Goal: Transaction & Acquisition: Book appointment/travel/reservation

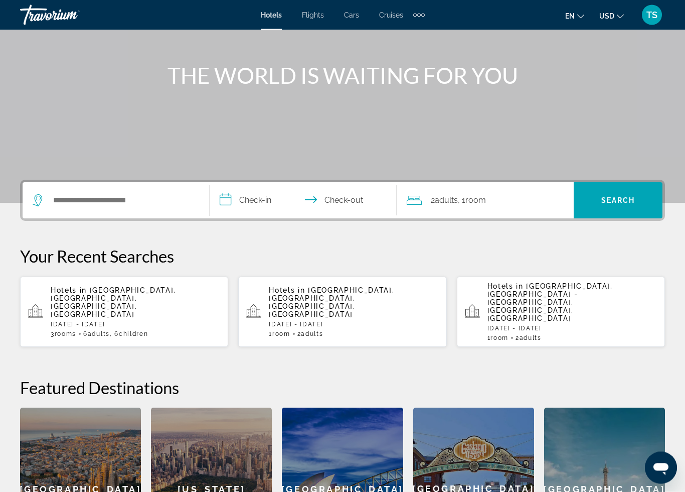
scroll to position [98, 0]
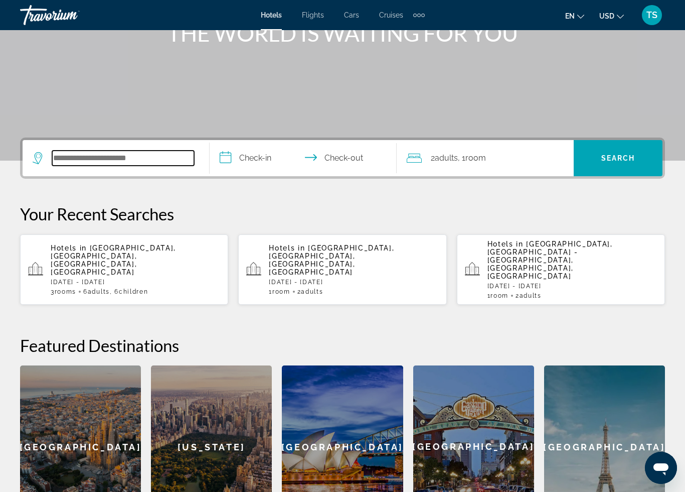
click at [153, 156] on input "Search widget" at bounding box center [123, 158] width 142 height 15
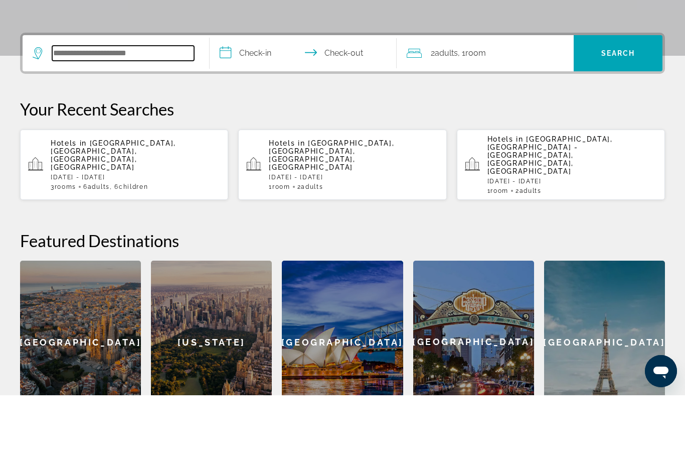
scroll to position [188, 0]
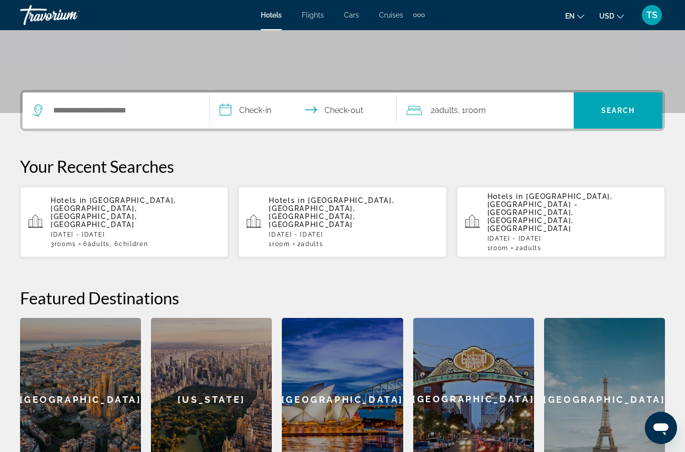
click at [316, 358] on div "[GEOGRAPHIC_DATA]" at bounding box center [342, 399] width 121 height 163
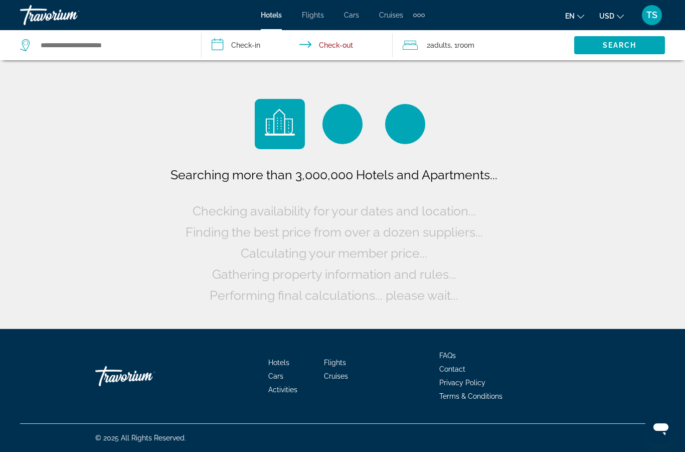
click at [43, 18] on div "Travorium" at bounding box center [70, 15] width 100 height 26
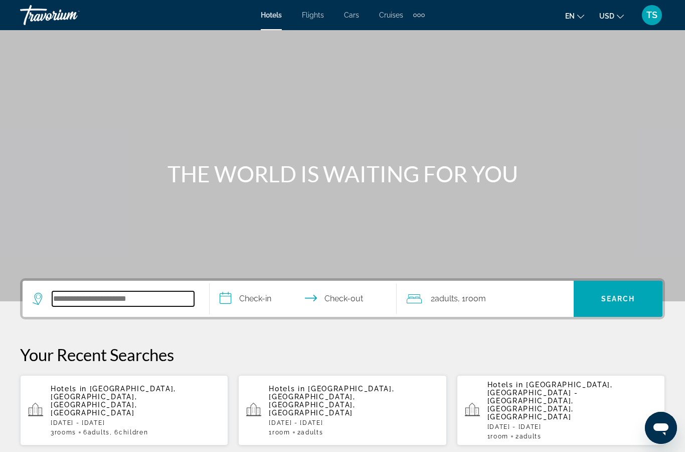
click at [157, 301] on input "Search widget" at bounding box center [123, 298] width 142 height 15
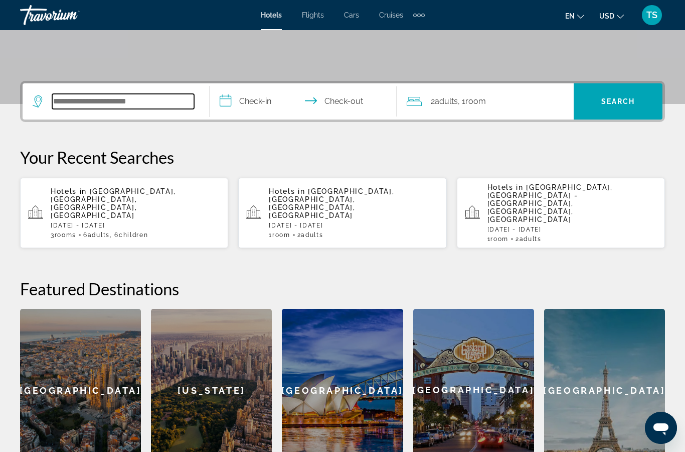
scroll to position [245, 0]
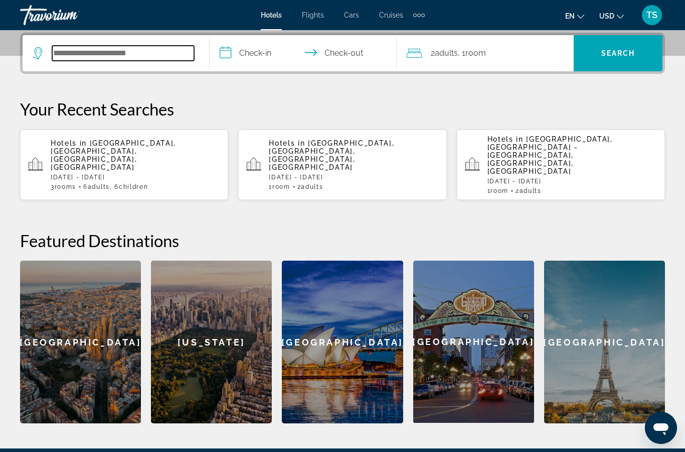
click at [136, 57] on input "Search widget" at bounding box center [123, 53] width 142 height 15
click at [157, 58] on input "Search widget" at bounding box center [123, 53] width 142 height 15
click at [143, 56] on input "Search widget" at bounding box center [123, 53] width 142 height 15
click at [158, 50] on input "Search widget" at bounding box center [123, 53] width 142 height 15
click at [462, 56] on span ", 1 Room rooms" at bounding box center [472, 53] width 28 height 14
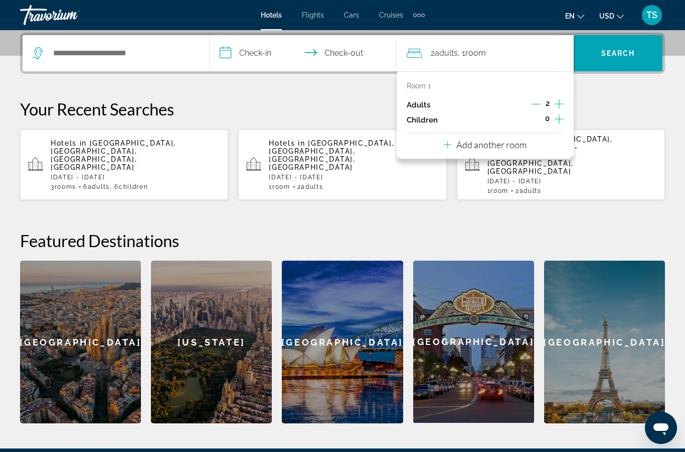
click at [485, 148] on button "Add another room" at bounding box center [485, 143] width 83 height 21
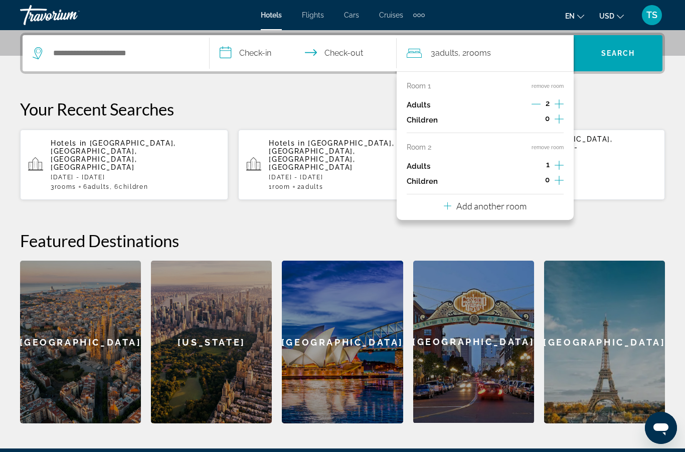
click at [490, 207] on button "Add another room" at bounding box center [485, 204] width 83 height 21
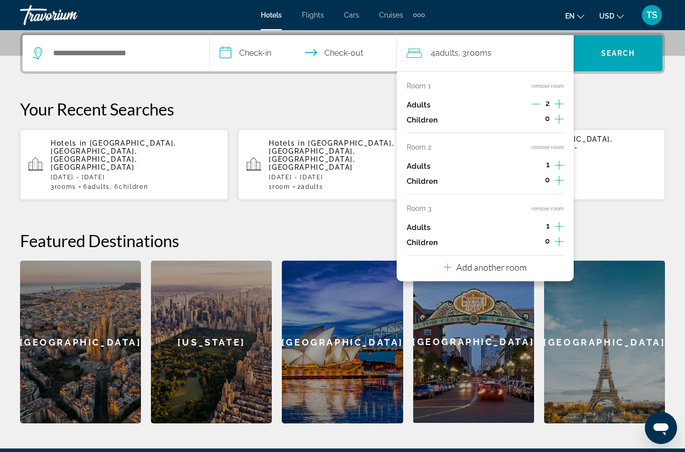
click at [496, 266] on div "Add another room" at bounding box center [485, 267] width 83 height 12
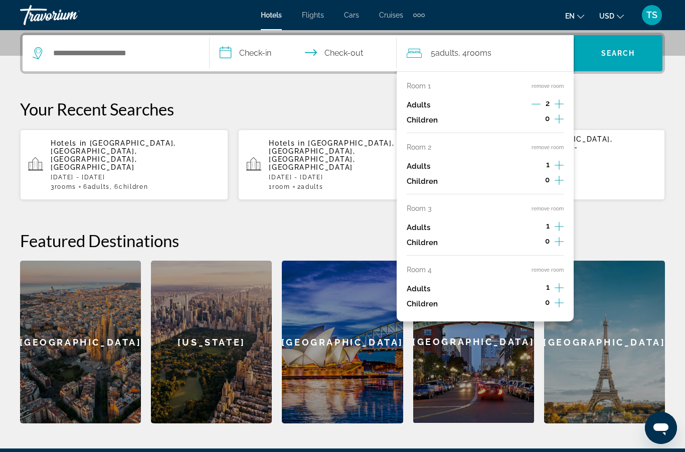
click at [557, 120] on icon "Increment children" at bounding box center [559, 119] width 9 height 12
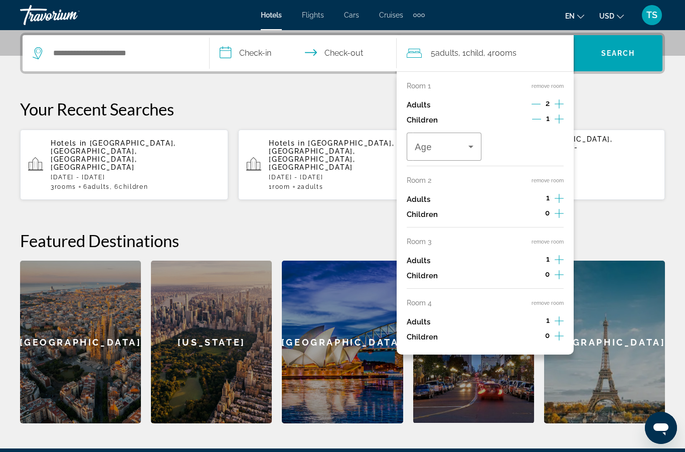
click at [557, 119] on icon "Increment children" at bounding box center [559, 119] width 9 height 12
click at [558, 120] on icon "Increment children" at bounding box center [559, 119] width 9 height 12
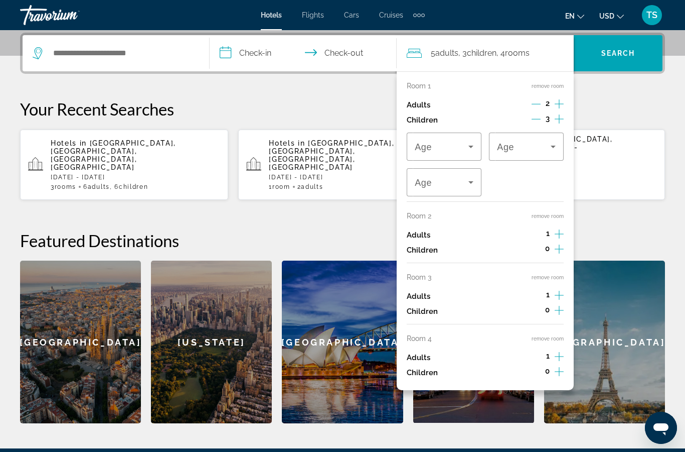
click at [559, 228] on icon "Increment adults" at bounding box center [559, 234] width 9 height 12
click at [557, 289] on icon "Increment adults" at bounding box center [559, 295] width 9 height 12
click at [561, 289] on icon "Increment adults" at bounding box center [559, 295] width 9 height 12
click at [561, 304] on icon "Increment children" at bounding box center [559, 310] width 9 height 12
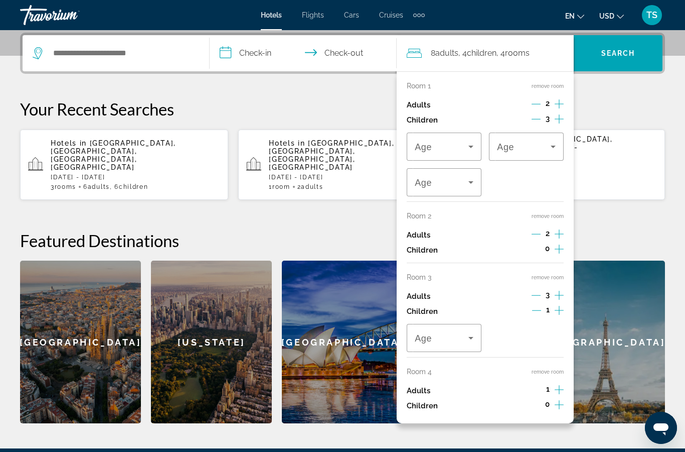
click at [562, 304] on icon "Increment children" at bounding box center [559, 310] width 9 height 12
click at [559, 306] on icon "Increment children" at bounding box center [559, 310] width 9 height 9
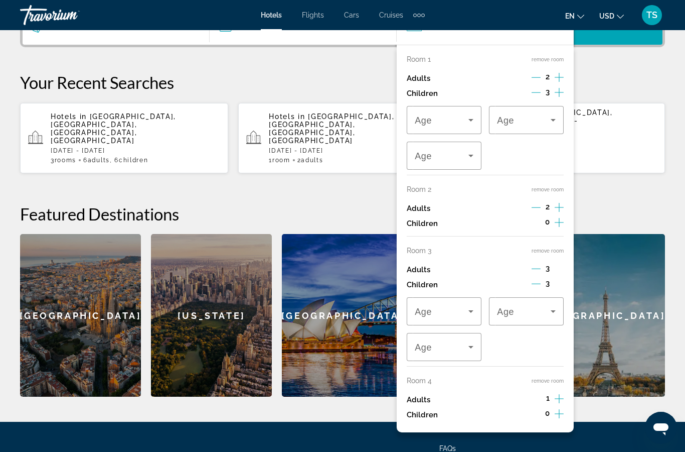
click at [558, 392] on icon "Increment adults" at bounding box center [559, 398] width 9 height 12
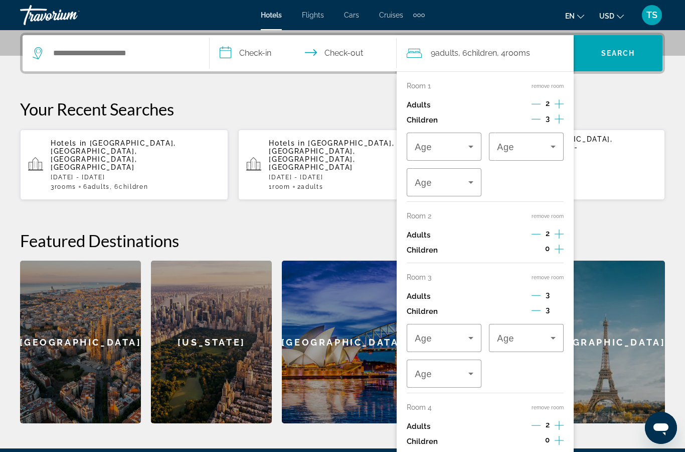
click at [562, 419] on icon "Increment adults" at bounding box center [559, 425] width 9 height 12
click at [558, 425] on button "Increment adults" at bounding box center [559, 425] width 9 height 15
click at [560, 436] on icon "Increment children" at bounding box center [559, 440] width 9 height 9
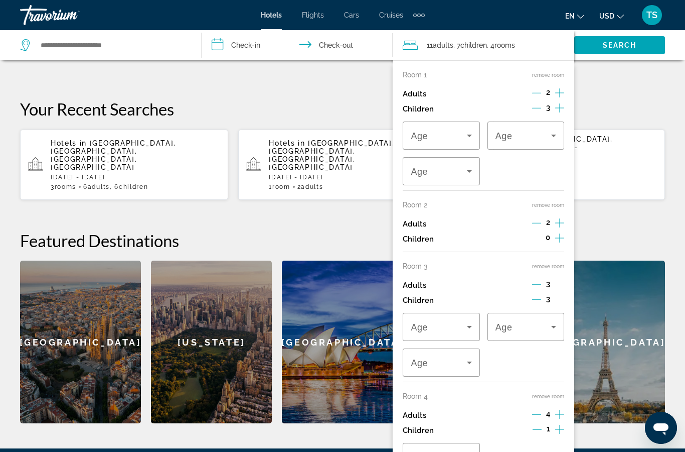
scroll to position [340, 0]
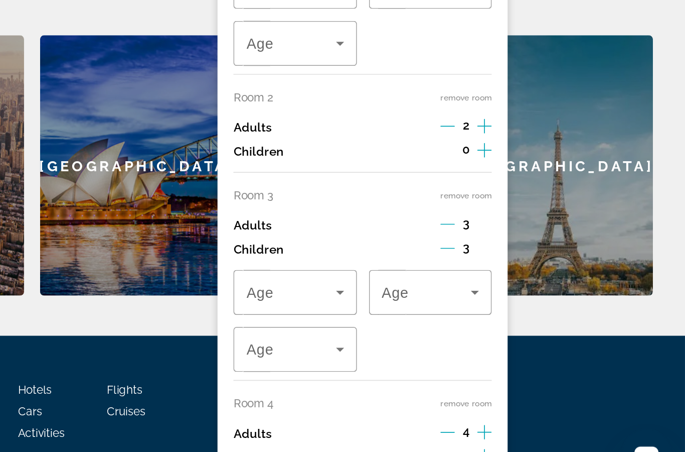
click at [555, 423] on icon "Increment children" at bounding box center [559, 429] width 9 height 12
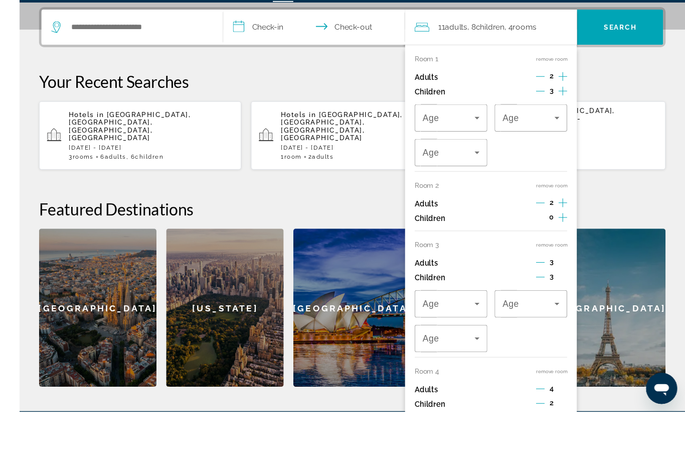
scroll to position [300, 0]
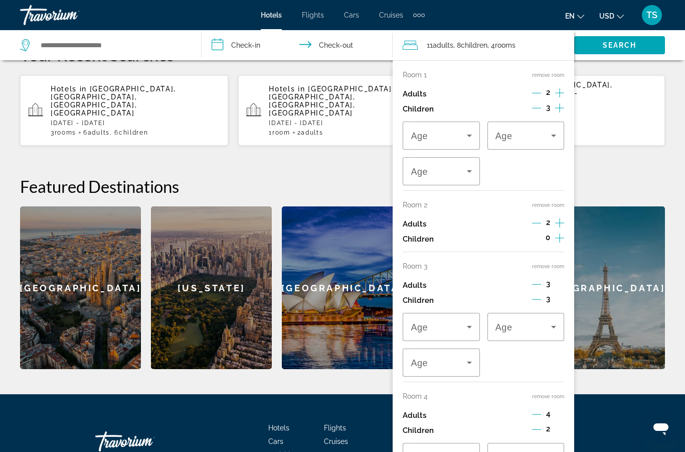
click at [558, 232] on icon "Increment children" at bounding box center [559, 238] width 9 height 12
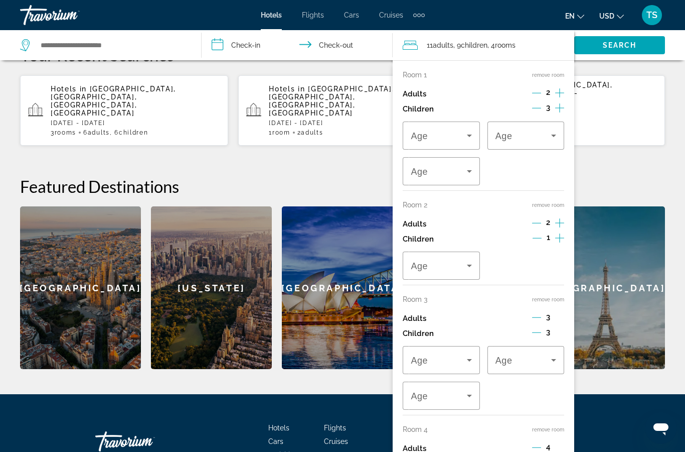
click at [557, 238] on icon "Increment children" at bounding box center [559, 238] width 9 height 12
click at [557, 236] on icon "Increment children" at bounding box center [559, 238] width 9 height 12
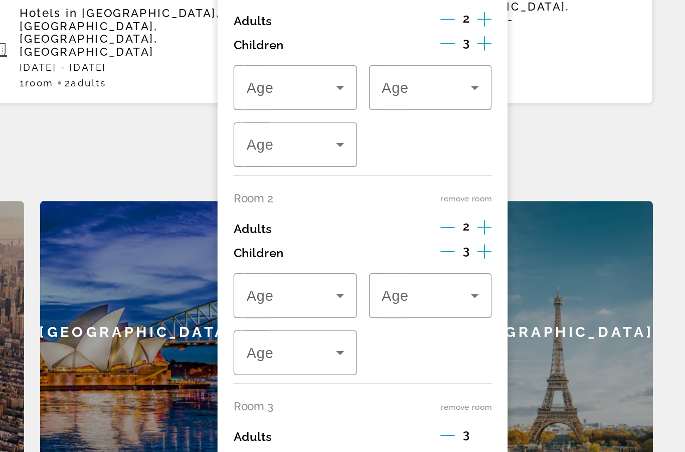
click at [555, 232] on icon "Increment children" at bounding box center [559, 238] width 9 height 12
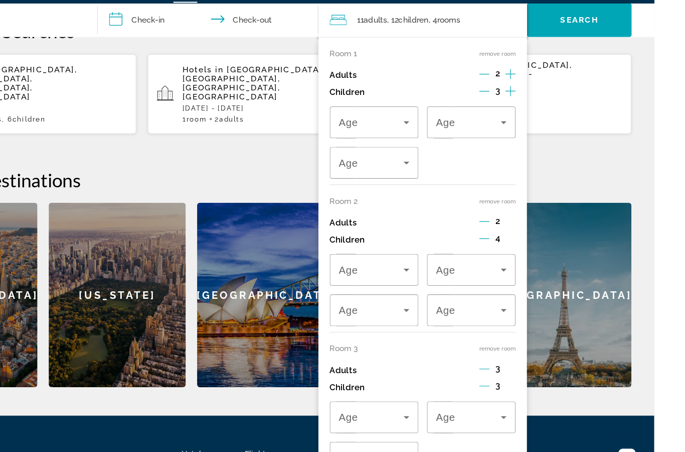
scroll to position [298, 0]
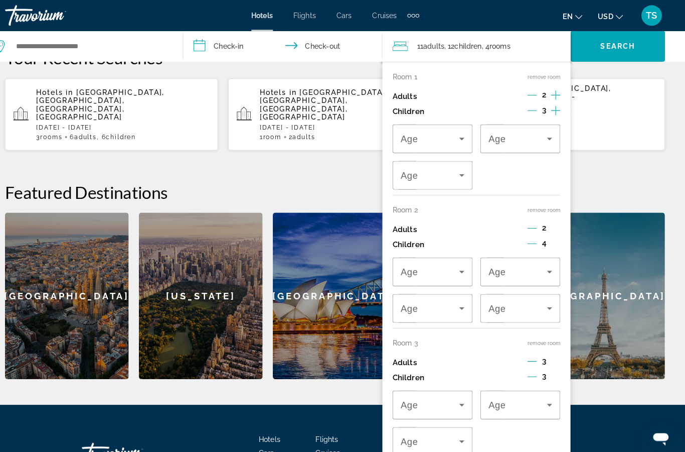
click at [554, 105] on icon "Increment children" at bounding box center [558, 108] width 9 height 12
click at [545, 218] on span "2" at bounding box center [547, 222] width 4 height 8
click at [545, 235] on span "4" at bounding box center [547, 237] width 4 height 8
click at [531, 234] on icon "Decrement children" at bounding box center [535, 237] width 9 height 9
click at [554, 217] on icon "Increment adults" at bounding box center [558, 223] width 9 height 12
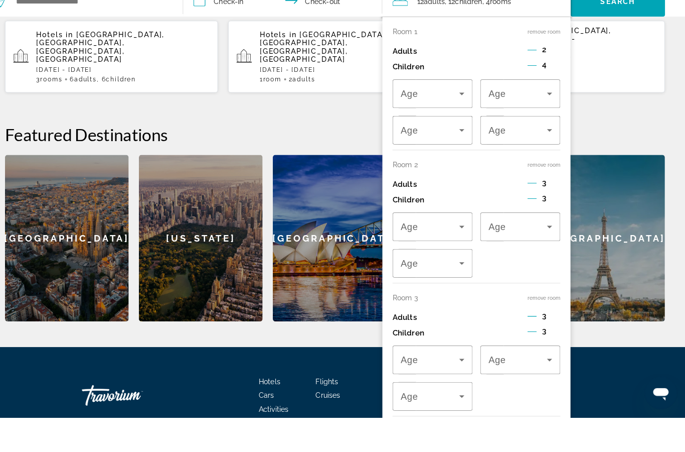
scroll to position [311, 0]
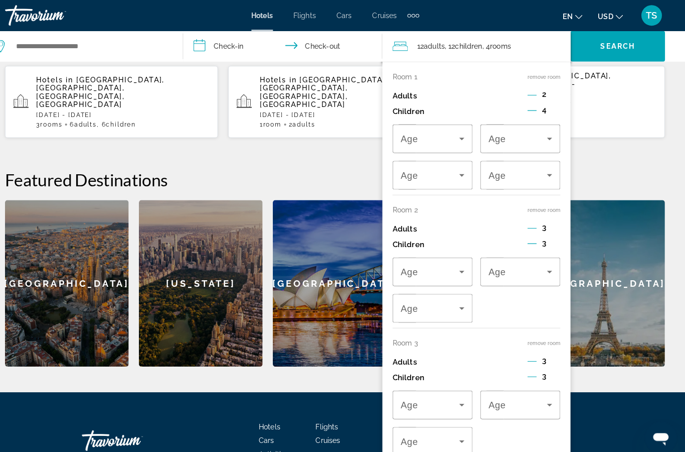
click at [330, 165] on div "Featured Destinations [GEOGRAPHIC_DATA] [GEOGRAPHIC_DATA] [GEOGRAPHIC_DATA] [GE…" at bounding box center [342, 261] width 645 height 193
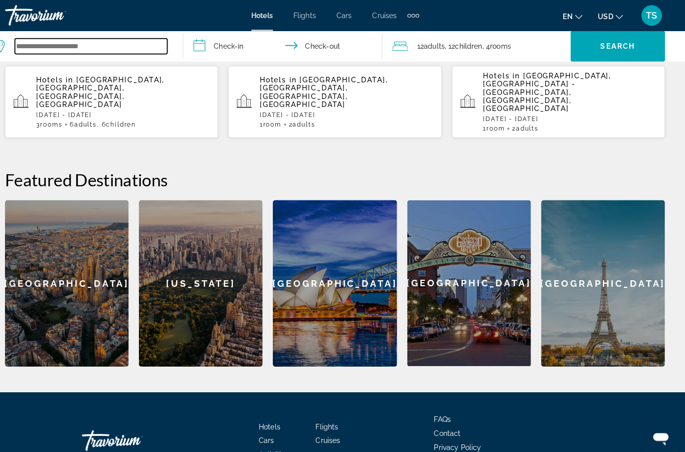
click at [119, 48] on input "Search widget" at bounding box center [104, 45] width 149 height 15
click at [235, 43] on input "**********" at bounding box center [293, 46] width 198 height 33
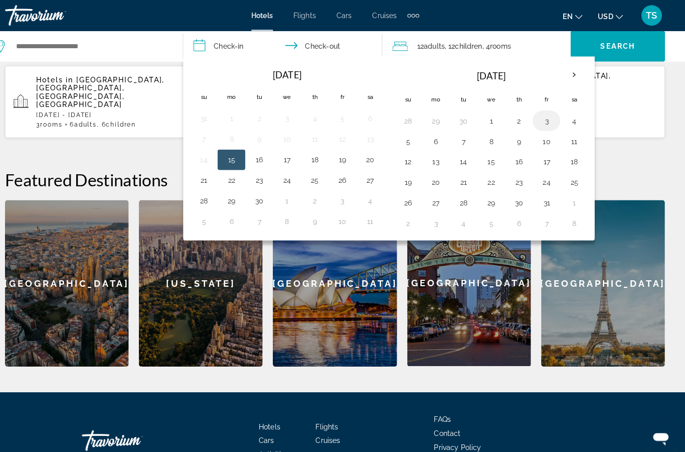
click at [541, 118] on button "3" at bounding box center [549, 118] width 16 height 14
click at [541, 201] on button "31" at bounding box center [549, 198] width 16 height 14
type input "**********"
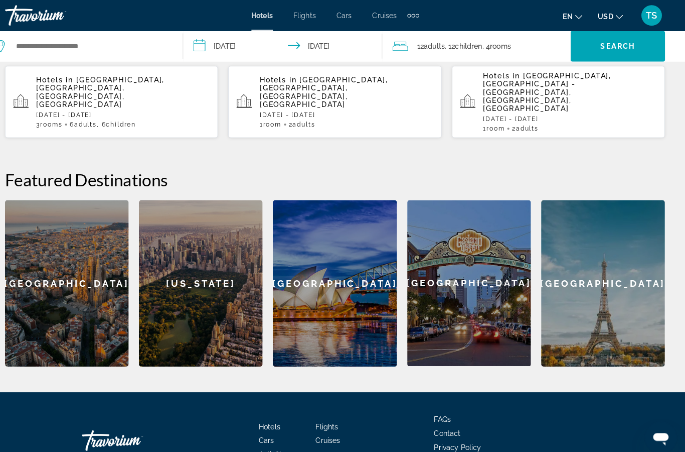
click at [231, 47] on input "**********" at bounding box center [293, 46] width 198 height 33
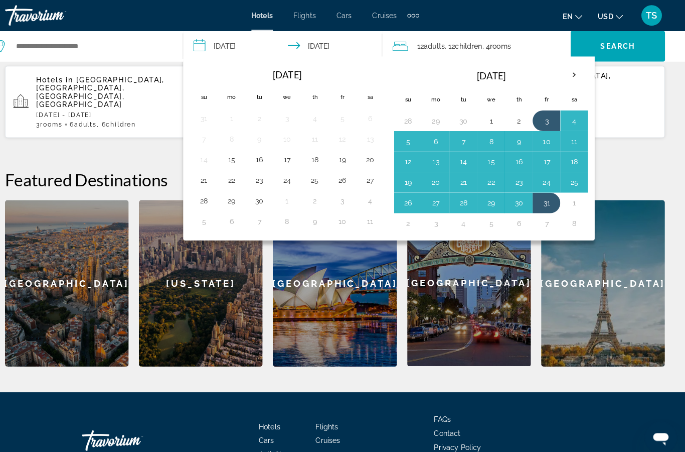
scroll to position [339, 0]
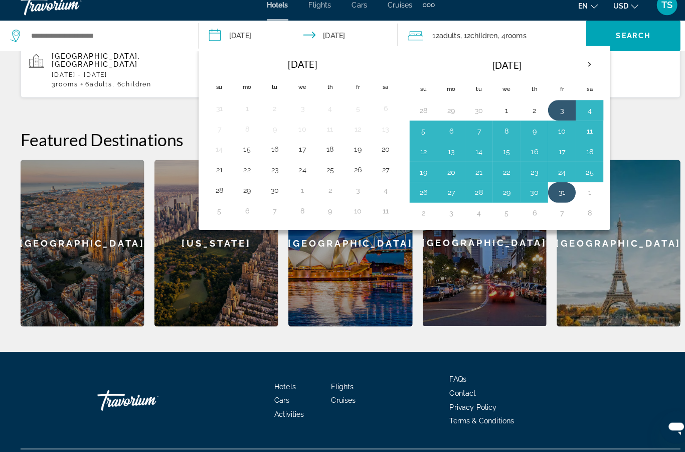
click at [545, 191] on button "31" at bounding box center [549, 198] width 16 height 14
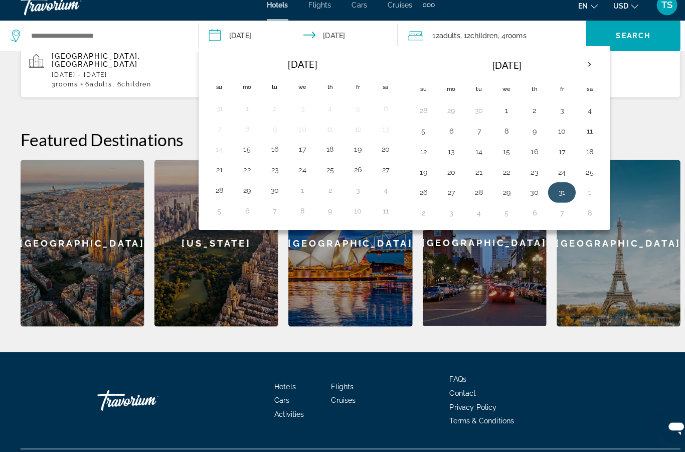
click at [545, 111] on button "3" at bounding box center [549, 118] width 16 height 14
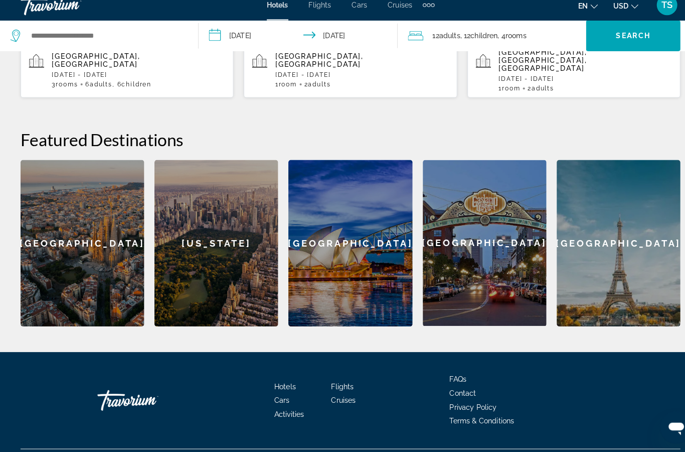
click at [315, 89] on span "Adults" at bounding box center [312, 92] width 22 height 7
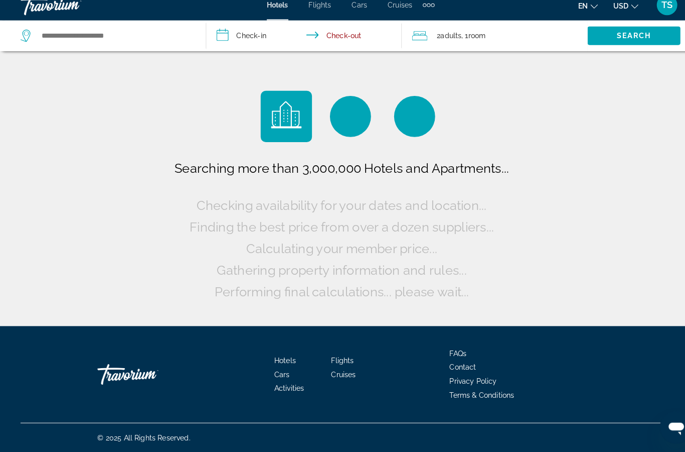
scroll to position [40, 0]
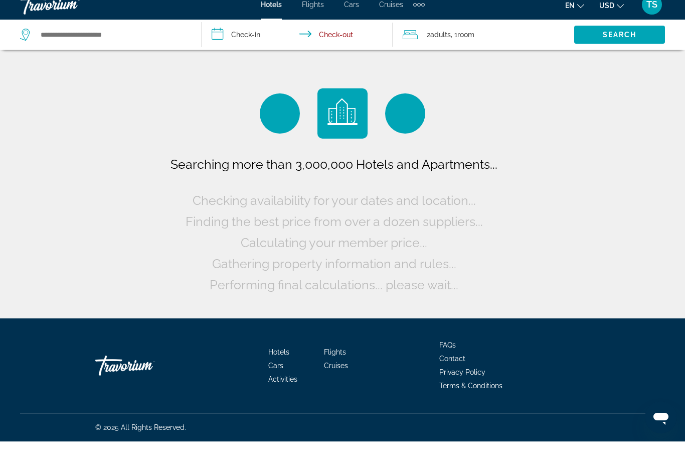
click at [448, 41] on span "Adults" at bounding box center [441, 45] width 21 height 8
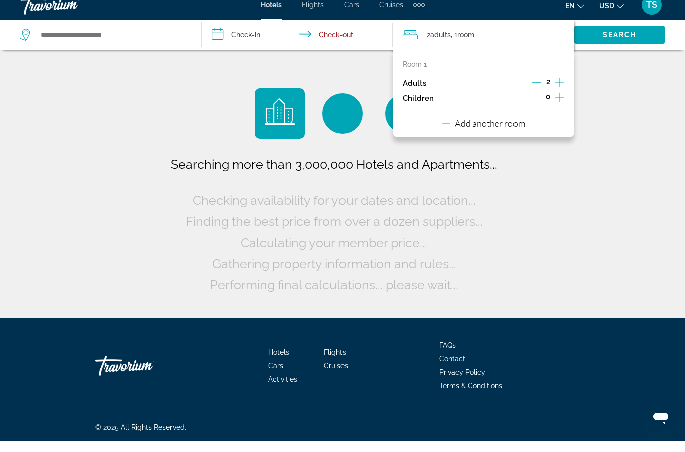
click at [558, 87] on icon "Increment adults" at bounding box center [559, 93] width 9 height 12
click at [511, 128] on p "Add another room" at bounding box center [490, 133] width 70 height 11
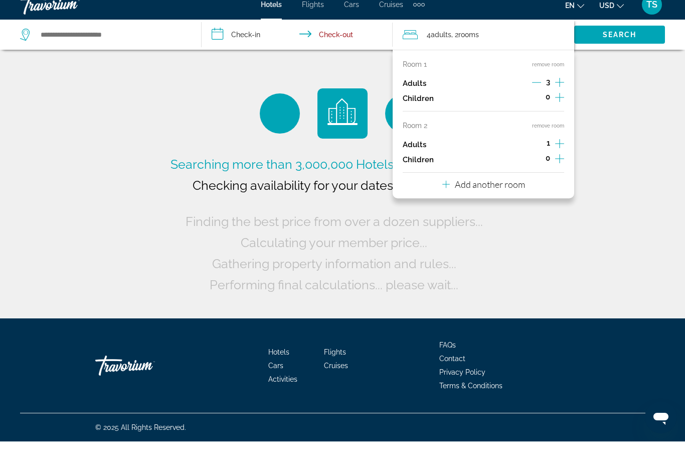
click at [488, 189] on p "Add another room" at bounding box center [490, 194] width 70 height 11
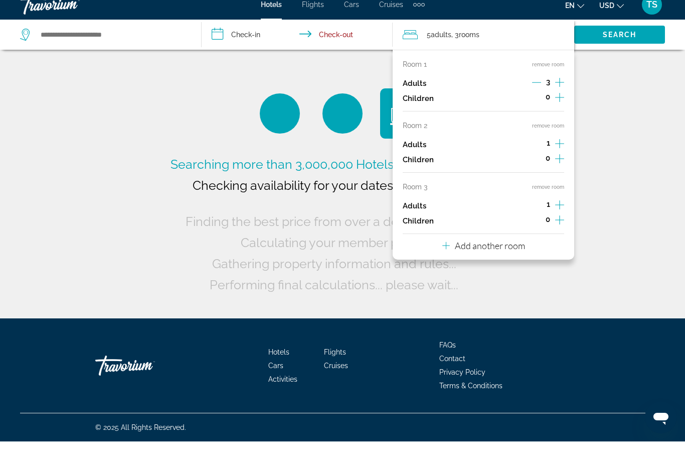
click at [479, 250] on p "Add another room" at bounding box center [490, 255] width 70 height 11
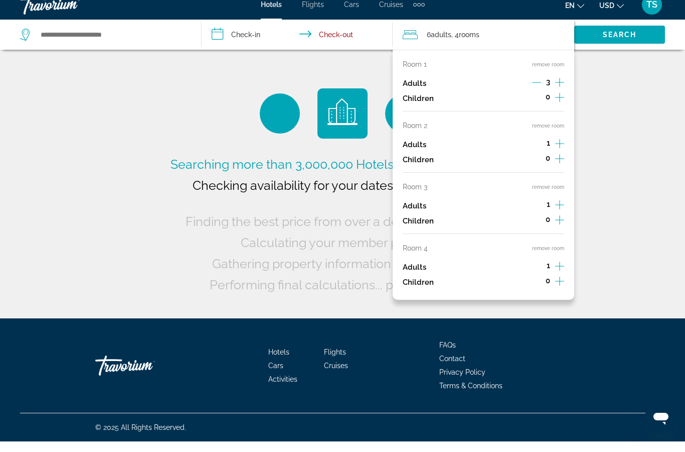
scroll to position [0, 0]
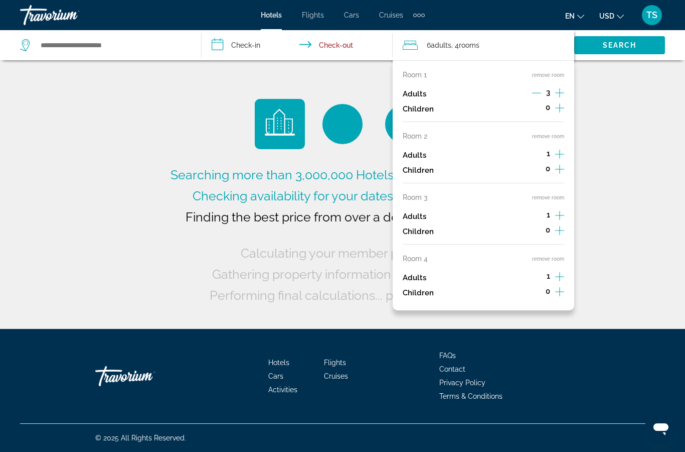
click at [556, 270] on icon "Increment adults" at bounding box center [559, 276] width 9 height 12
click at [562, 270] on icon "Increment adults" at bounding box center [559, 276] width 9 height 12
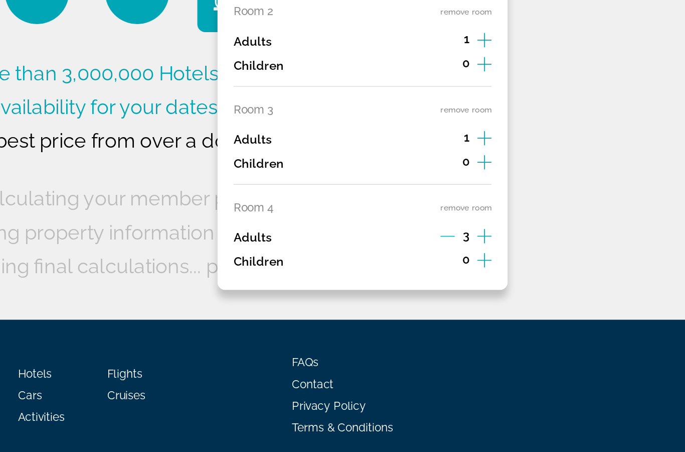
click at [555, 286] on icon "Increment children" at bounding box center [559, 292] width 9 height 12
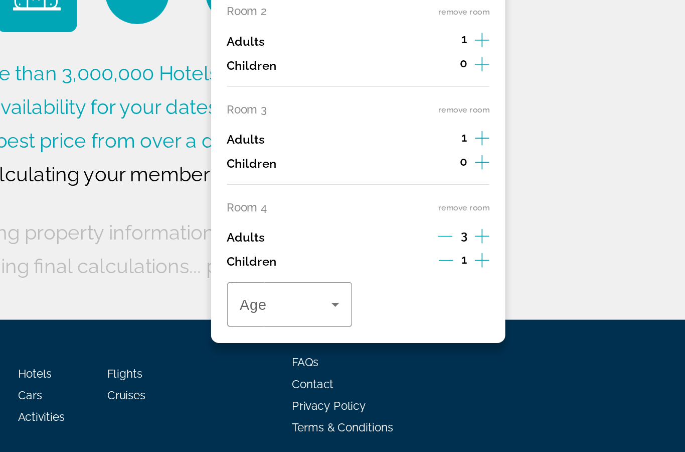
click at [554, 286] on icon "Increment children" at bounding box center [558, 292] width 9 height 12
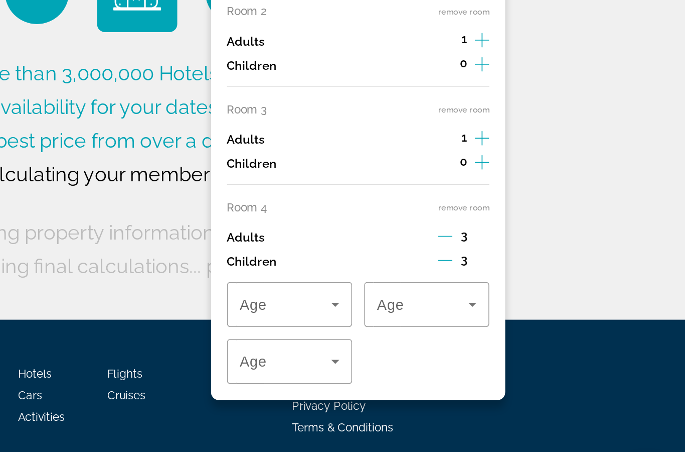
type input "**********"
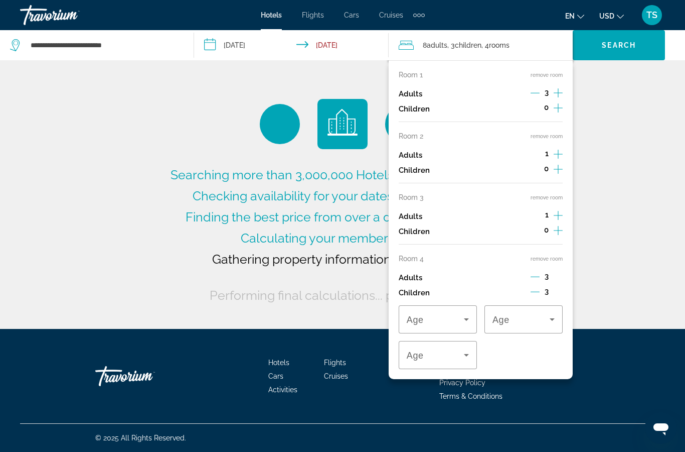
click at [557, 209] on icon "Increment adults" at bounding box center [558, 215] width 9 height 12
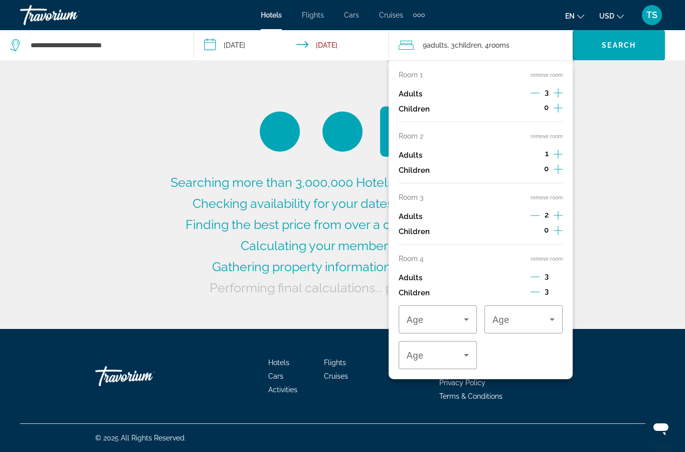
click at [557, 225] on icon "Increment children" at bounding box center [558, 230] width 9 height 12
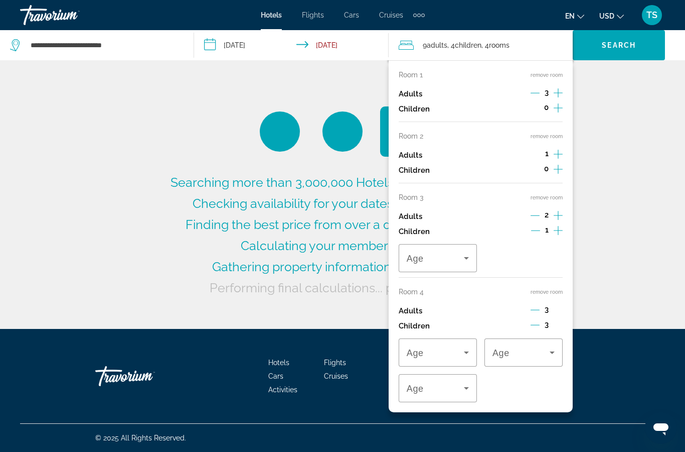
click at [560, 224] on icon "Increment children" at bounding box center [558, 230] width 9 height 12
click at [556, 224] on icon "Increment children" at bounding box center [558, 230] width 9 height 12
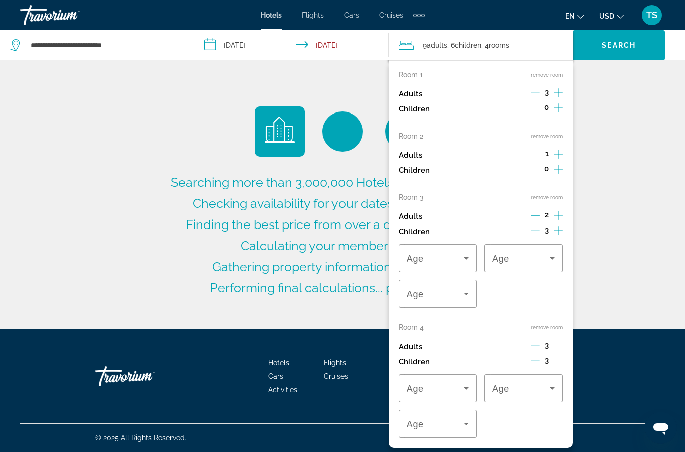
click at [556, 226] on icon "Increment children" at bounding box center [558, 230] width 9 height 9
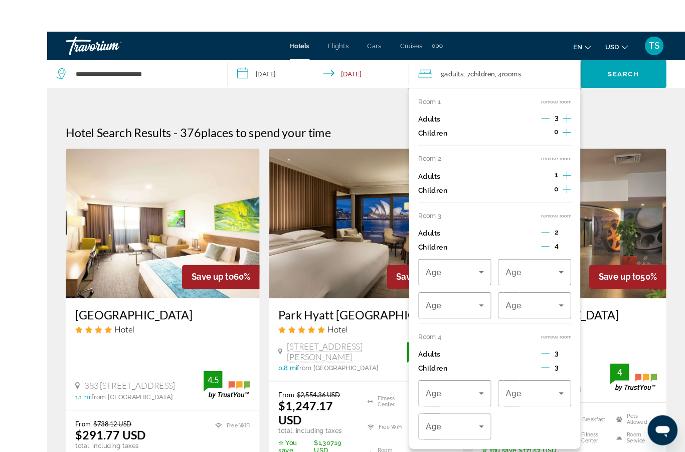
scroll to position [1, 0]
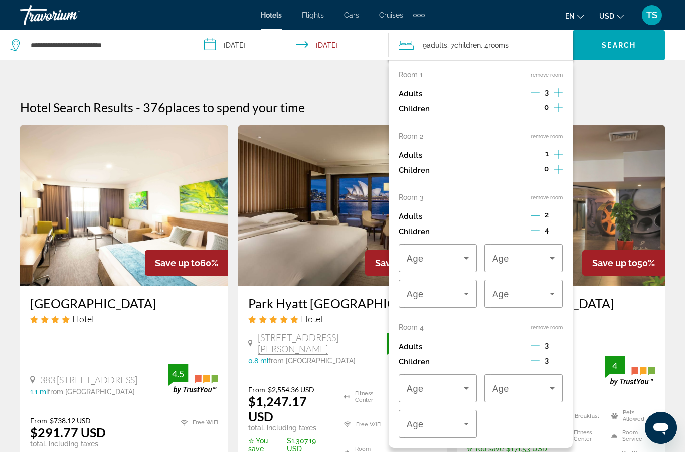
click at [555, 154] on icon "Increment adults" at bounding box center [558, 154] width 9 height 12
click at [555, 157] on icon "Increment adults" at bounding box center [558, 154] width 9 height 12
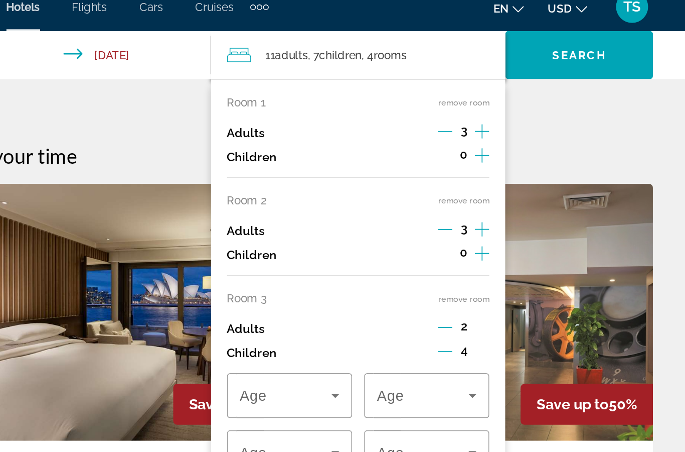
click at [554, 148] on icon "Increment adults" at bounding box center [558, 154] width 9 height 12
click at [554, 163] on icon "Increment children" at bounding box center [558, 169] width 9 height 12
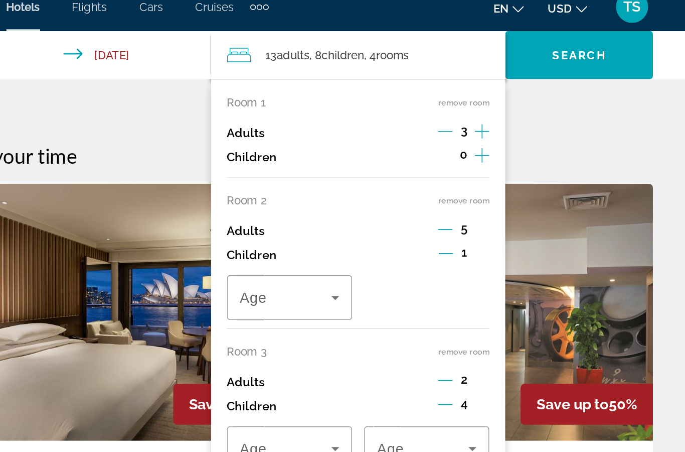
click at [531, 150] on icon "Decrement adults" at bounding box center [535, 154] width 9 height 9
click at [531, 169] on icon "Decrement children" at bounding box center [535, 169] width 9 height 1
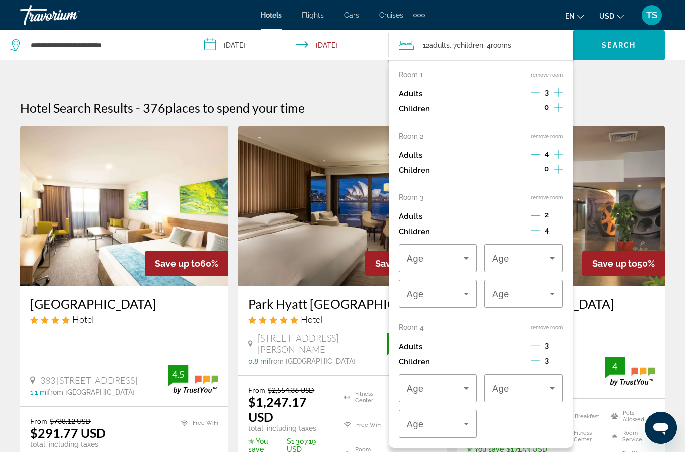
click at [554, 164] on icon "Increment children" at bounding box center [558, 169] width 9 height 12
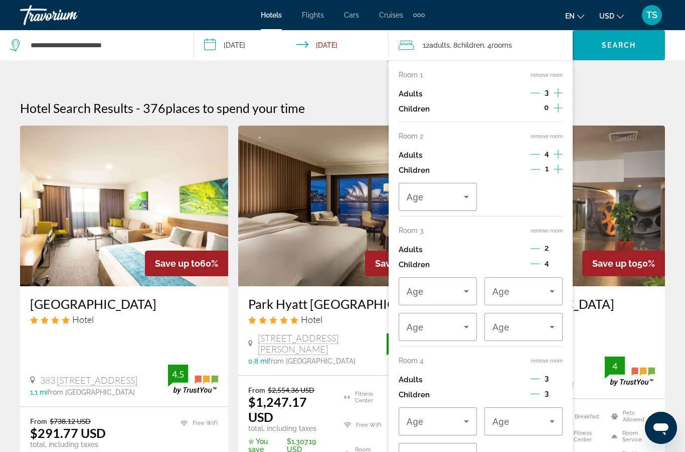
click at [554, 166] on icon "Increment children" at bounding box center [558, 169] width 9 height 12
click at [556, 109] on icon "Increment children" at bounding box center [558, 108] width 9 height 12
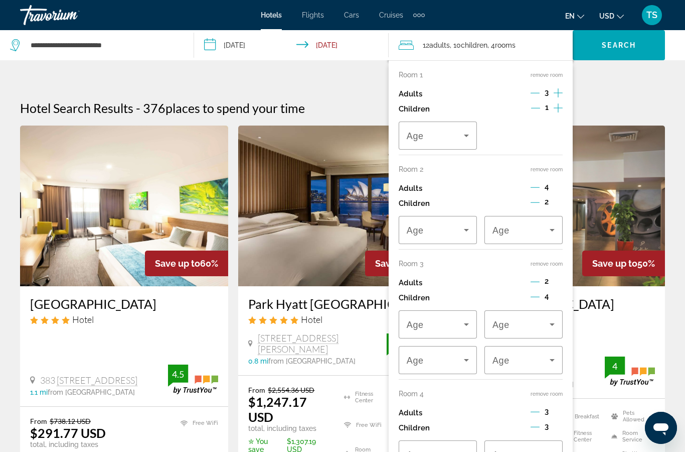
click at [560, 108] on icon "Increment children" at bounding box center [558, 108] width 9 height 12
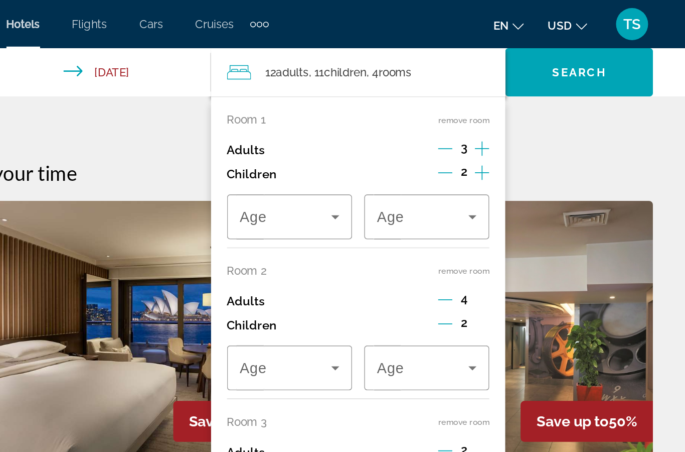
click at [554, 107] on icon "Increment children" at bounding box center [558, 108] width 9 height 12
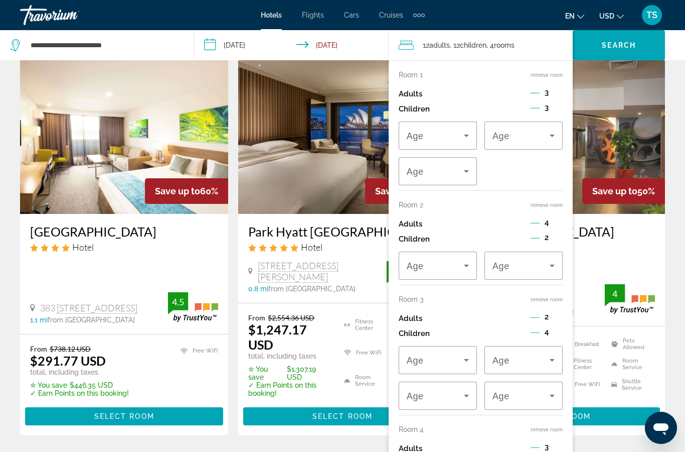
scroll to position [57, 0]
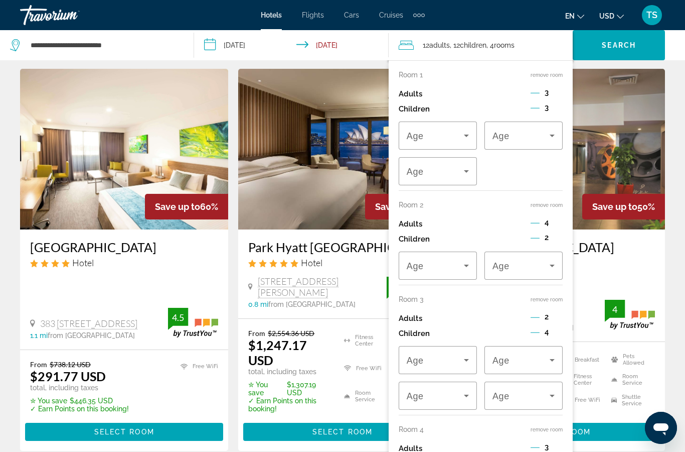
click at [483, 19] on div "en English Español Français Italiano Português русский USD USD ($) MXN (Mex$) C…" at bounding box center [550, 15] width 231 height 21
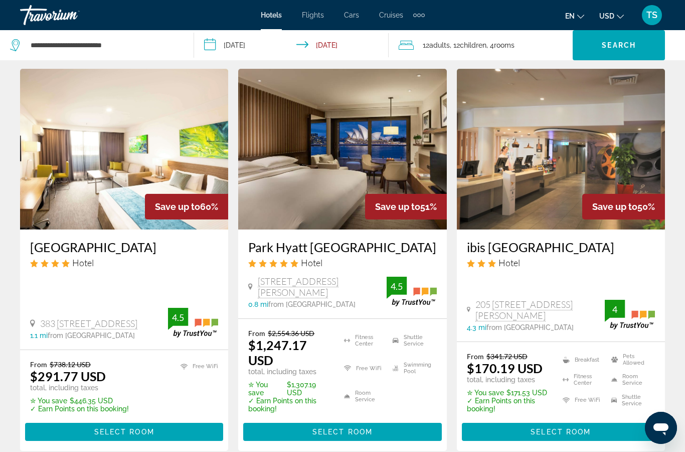
click at [254, 50] on input "**********" at bounding box center [293, 46] width 198 height 33
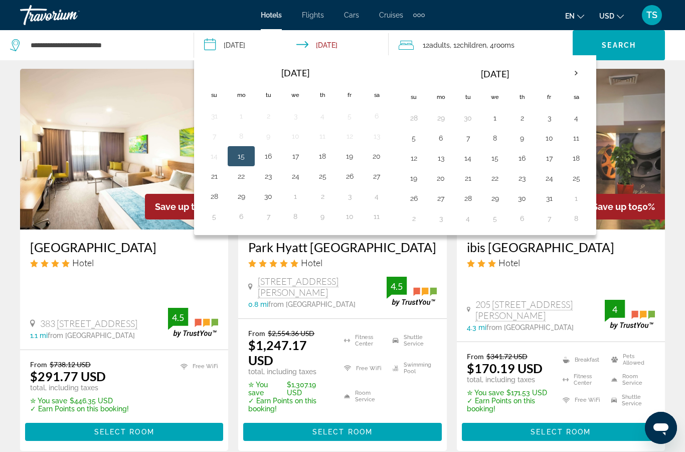
click at [542, 201] on button "31" at bounding box center [549, 198] width 16 height 14
click at [572, 75] on th "Next month" at bounding box center [576, 73] width 27 height 22
click at [416, 139] on button "2" at bounding box center [414, 138] width 16 height 14
type input "**********"
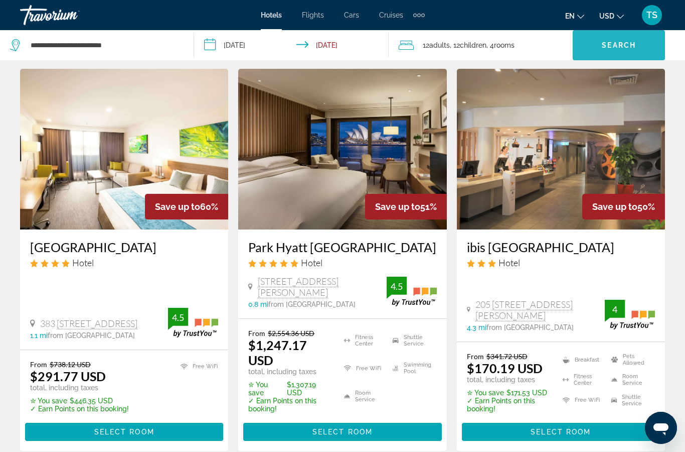
click at [619, 48] on span "Search" at bounding box center [619, 45] width 34 height 8
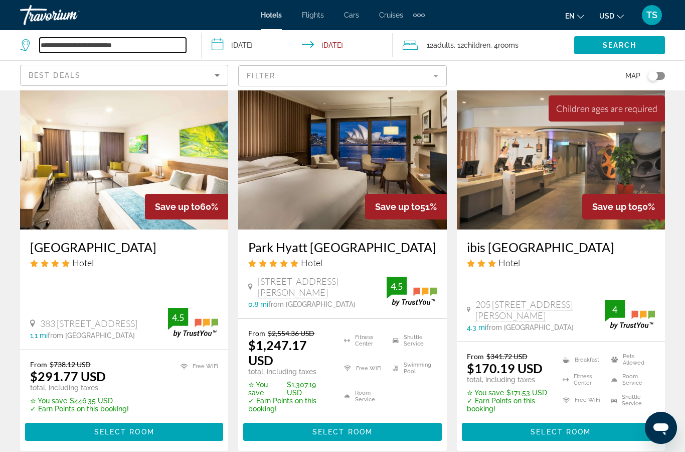
click at [115, 45] on input "**********" at bounding box center [113, 45] width 147 height 15
click at [138, 43] on input "**********" at bounding box center [113, 45] width 147 height 15
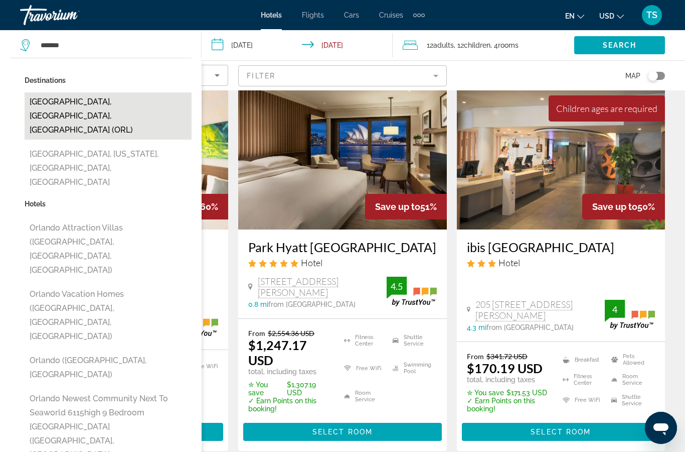
click at [116, 94] on button "[GEOGRAPHIC_DATA], [GEOGRAPHIC_DATA], [GEOGRAPHIC_DATA] (ORL)" at bounding box center [108, 115] width 167 height 47
type input "**********"
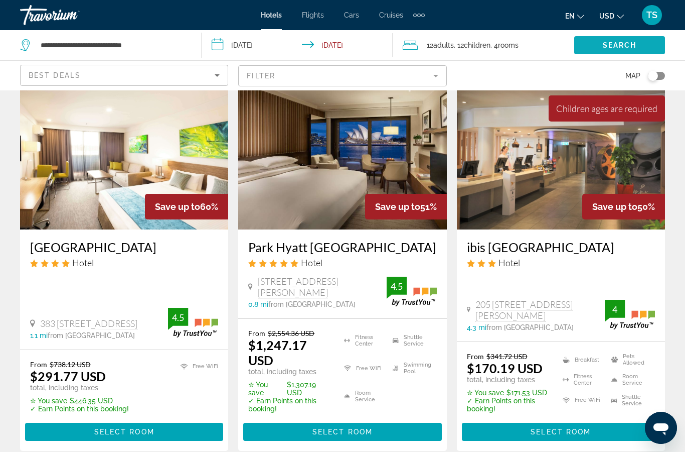
click at [614, 45] on span "Search" at bounding box center [620, 45] width 34 height 8
click at [642, 50] on span "Search widget" at bounding box center [620, 45] width 91 height 24
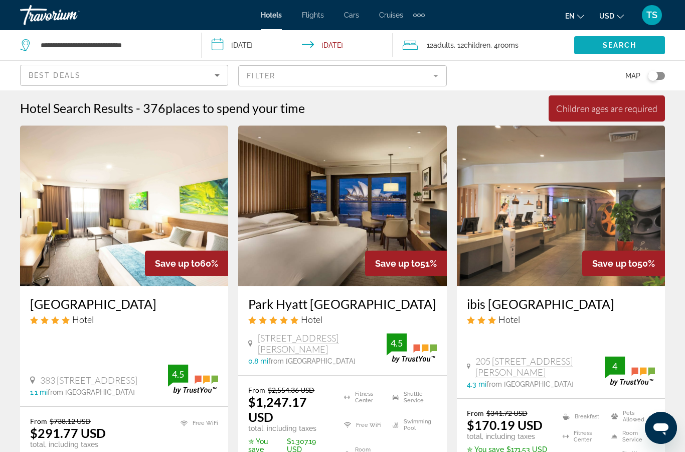
click at [640, 49] on span "Search widget" at bounding box center [620, 45] width 91 height 24
click at [610, 53] on span "Search widget" at bounding box center [620, 45] width 91 height 24
click at [338, 47] on input "**********" at bounding box center [300, 46] width 196 height 33
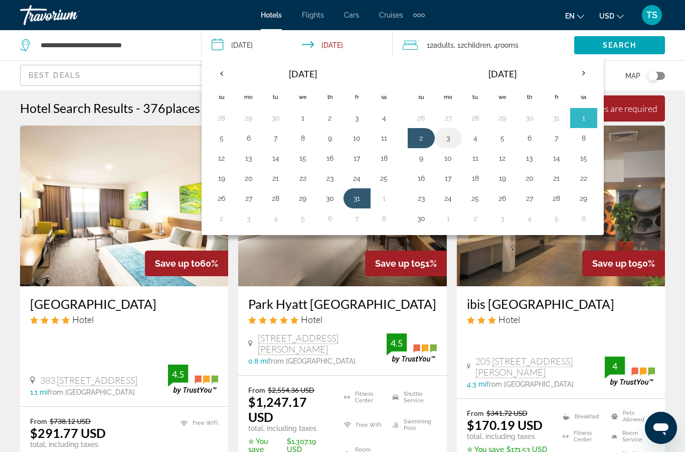
click at [447, 134] on button "3" at bounding box center [449, 138] width 16 height 14
click at [356, 199] on button "31" at bounding box center [357, 198] width 16 height 14
type input "**********"
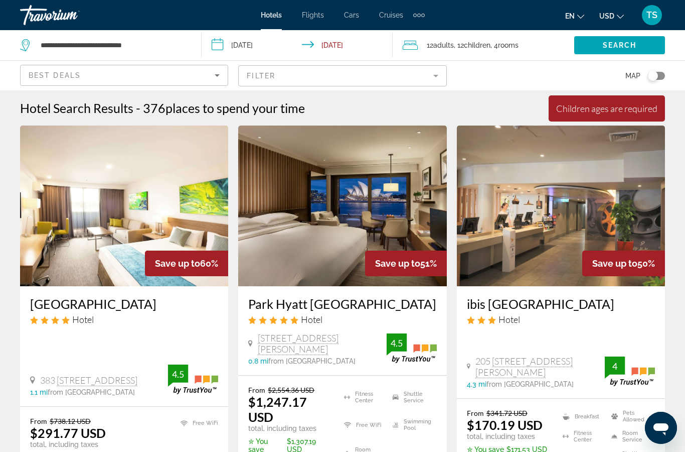
click at [336, 43] on input "**********" at bounding box center [300, 46] width 196 height 33
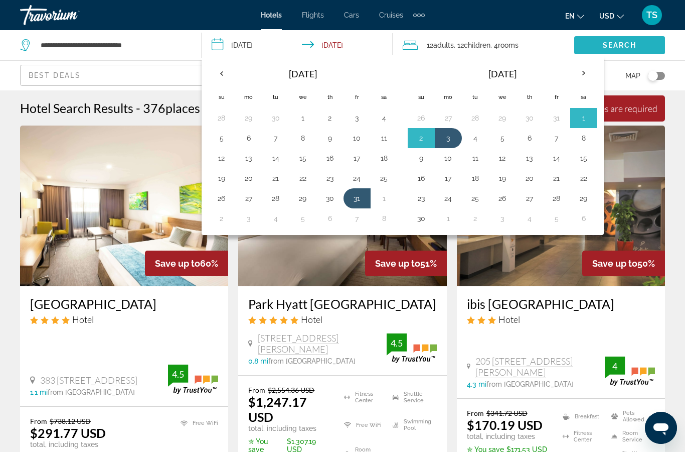
click at [635, 44] on span "Search" at bounding box center [620, 45] width 34 height 8
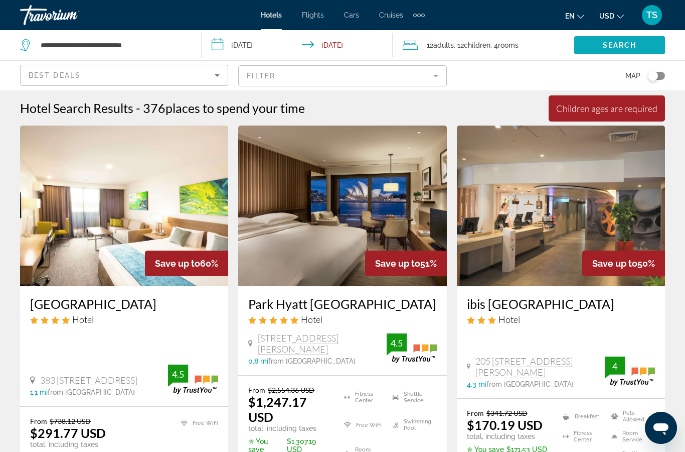
click at [618, 44] on span "Search" at bounding box center [620, 45] width 34 height 8
click at [445, 47] on span "Adults" at bounding box center [444, 45] width 21 height 8
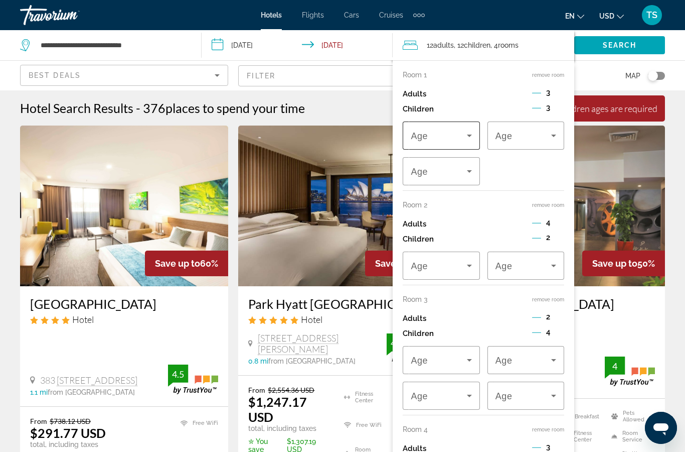
click at [470, 134] on icon "Travelers: 12 adults, 12 children" at bounding box center [469, 135] width 5 height 3
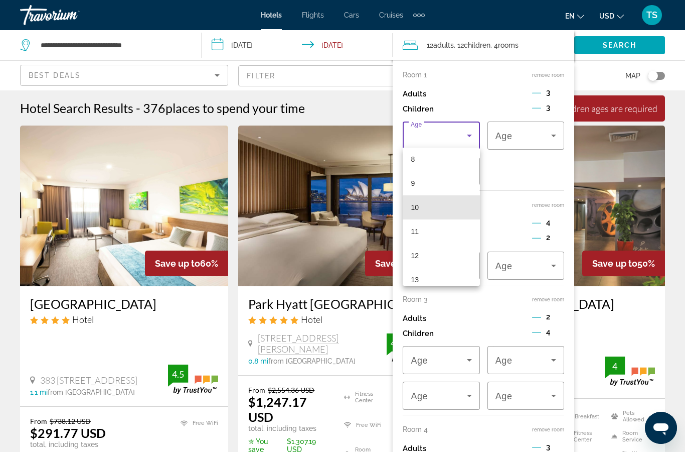
scroll to position [218, 0]
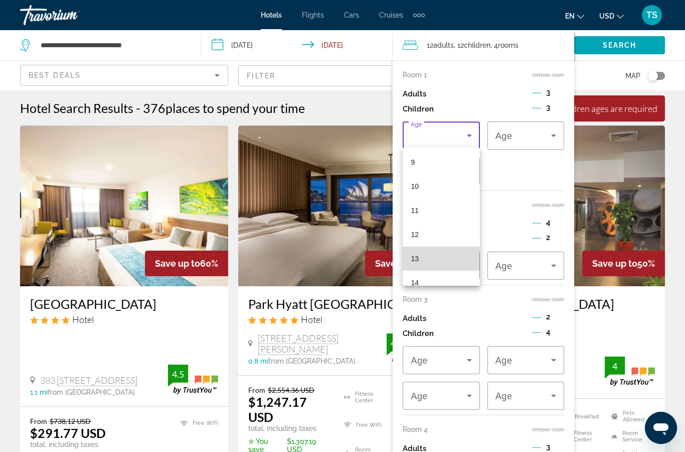
click at [444, 258] on mat-option "13" at bounding box center [441, 258] width 77 height 24
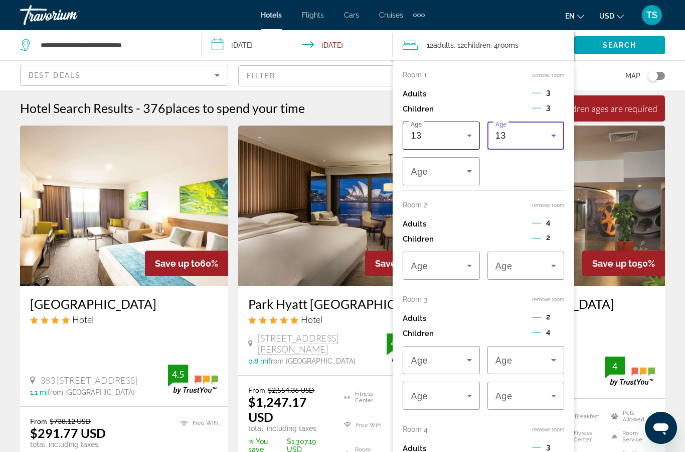
click at [468, 132] on icon "Travelers: 12 adults, 12 children" at bounding box center [470, 135] width 12 height 12
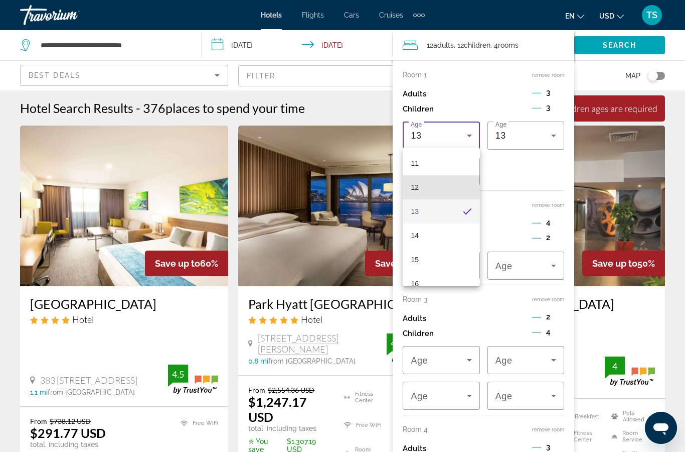
scroll to position [289, 0]
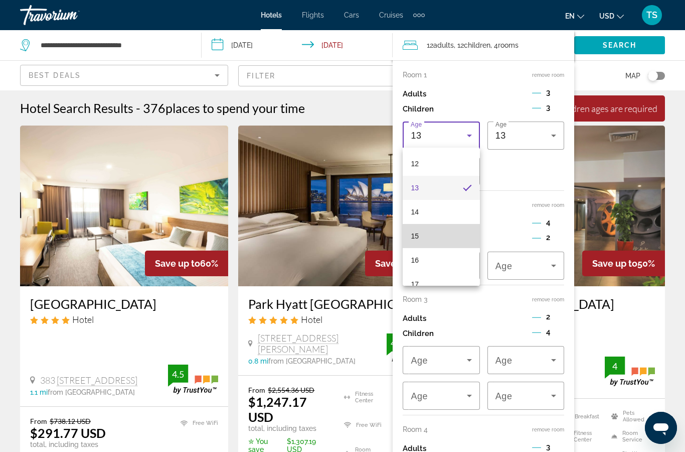
click at [448, 238] on mat-option "15" at bounding box center [441, 236] width 77 height 24
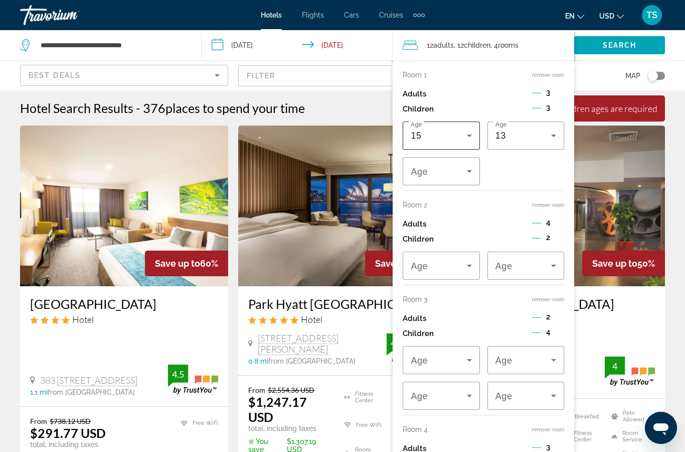
click at [464, 136] on icon "Travelers: 12 adults, 12 children" at bounding box center [470, 135] width 12 height 12
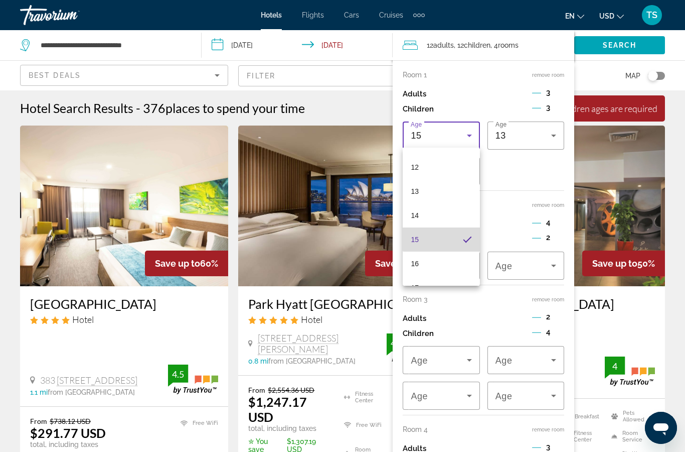
scroll to position [290, 0]
click at [449, 257] on mat-option "16" at bounding box center [441, 259] width 77 height 24
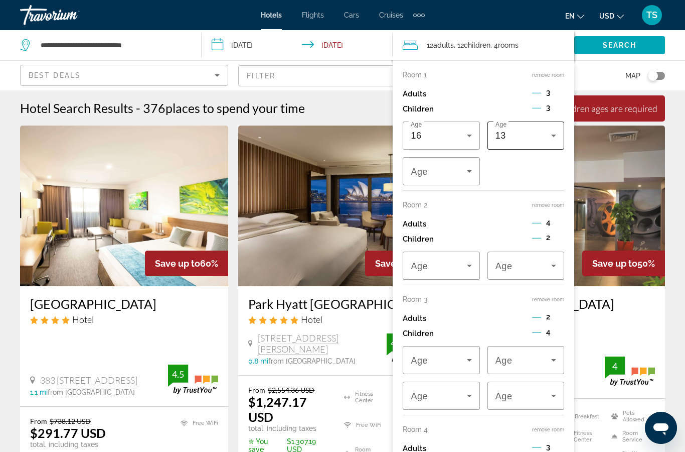
click at [550, 134] on icon "Travelers: 12 adults, 12 children" at bounding box center [554, 135] width 12 height 12
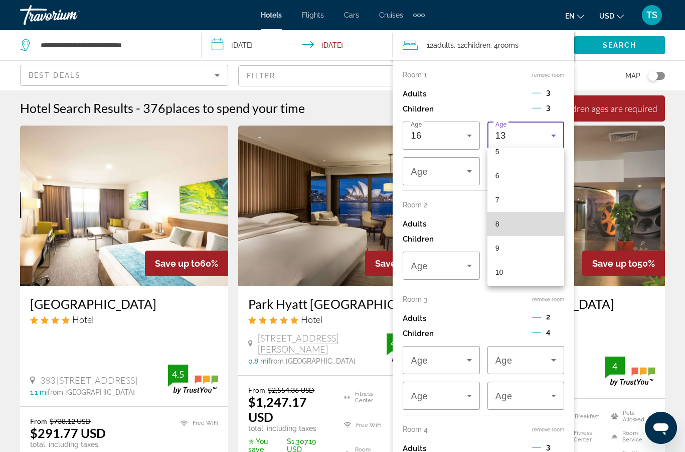
click at [517, 220] on mat-option "8" at bounding box center [526, 224] width 77 height 24
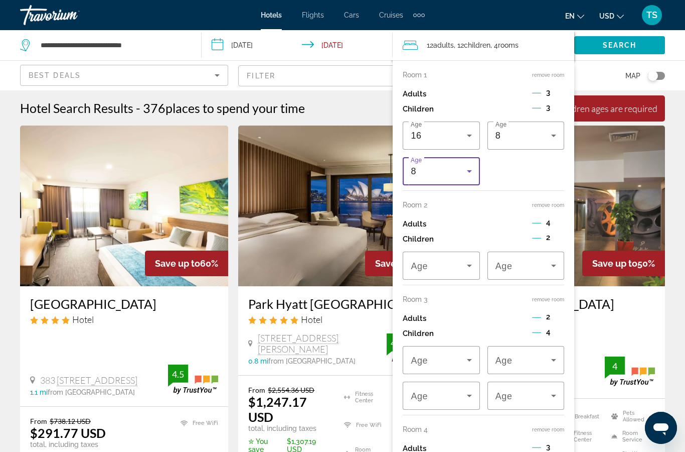
click at [474, 165] on icon "Travelers: 12 adults, 12 children" at bounding box center [470, 171] width 12 height 12
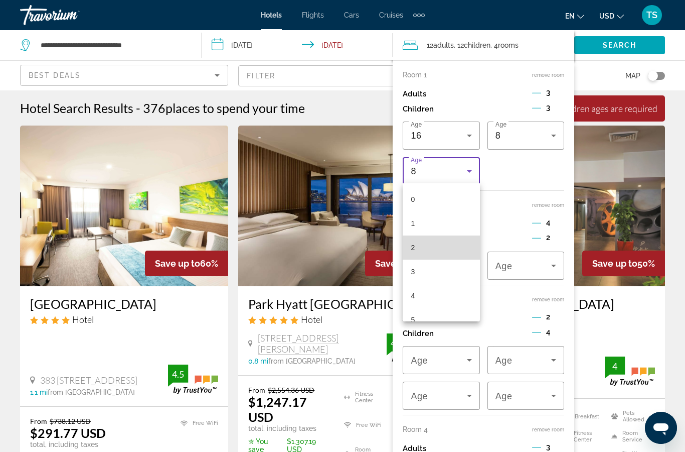
click at [444, 249] on mat-option "2" at bounding box center [441, 247] width 77 height 24
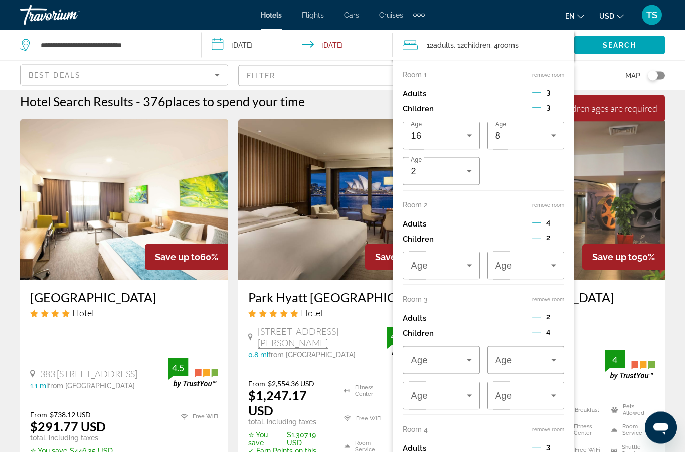
scroll to position [7, 0]
click at [464, 264] on icon "Travelers: 12 adults, 12 children" at bounding box center [470, 265] width 12 height 12
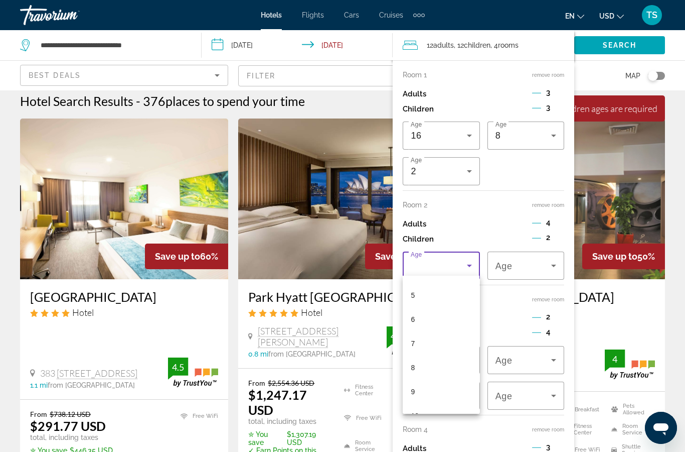
scroll to position [121, 0]
click at [515, 224] on div at bounding box center [342, 226] width 685 height 452
click at [536, 238] on icon "Decrement children" at bounding box center [536, 238] width 9 height 1
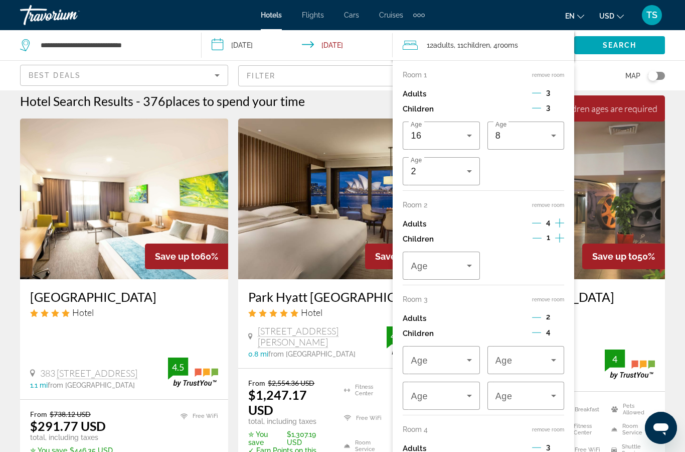
click at [539, 236] on icon "Decrement children" at bounding box center [537, 237] width 9 height 9
click at [536, 219] on icon "Decrement adults" at bounding box center [536, 222] width 9 height 9
click at [533, 221] on icon "Decrement adults" at bounding box center [536, 222] width 9 height 9
click at [563, 220] on icon "Increment adults" at bounding box center [559, 222] width 9 height 9
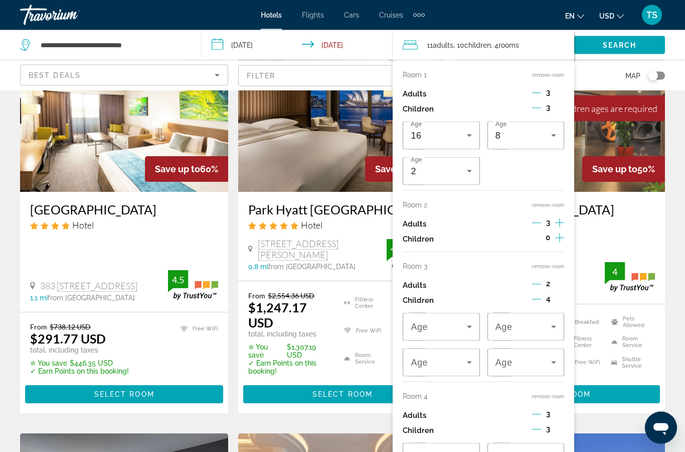
scroll to position [94, 0]
click at [465, 322] on icon "Travelers: 11 adults, 10 children" at bounding box center [470, 327] width 12 height 12
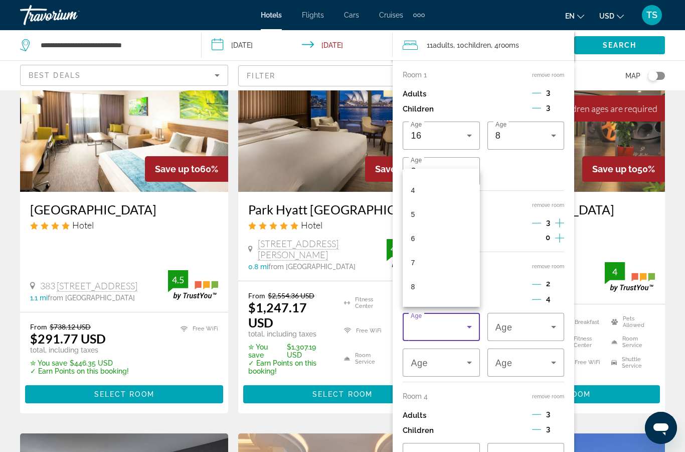
scroll to position [90, 0]
click at [450, 203] on mat-option "4" at bounding box center [441, 191] width 77 height 24
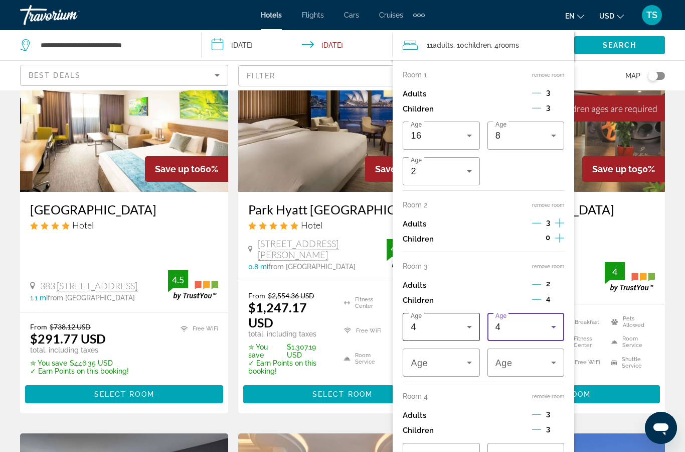
click at [474, 321] on icon "Travelers: 11 adults, 10 children" at bounding box center [470, 327] width 12 height 12
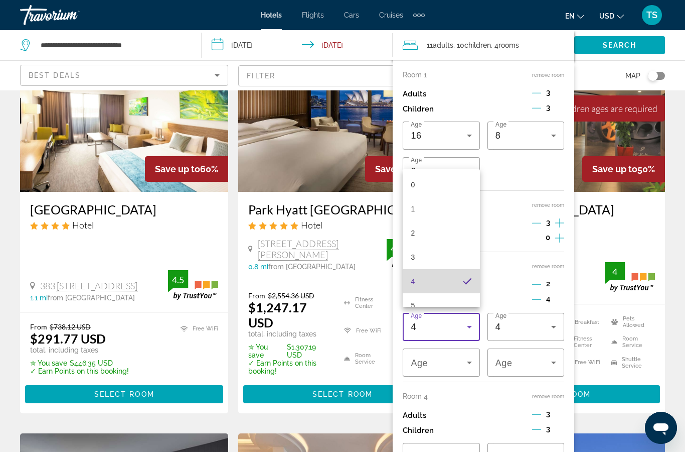
scroll to position [45, 0]
click at [443, 297] on mat-option "6" at bounding box center [441, 284] width 77 height 24
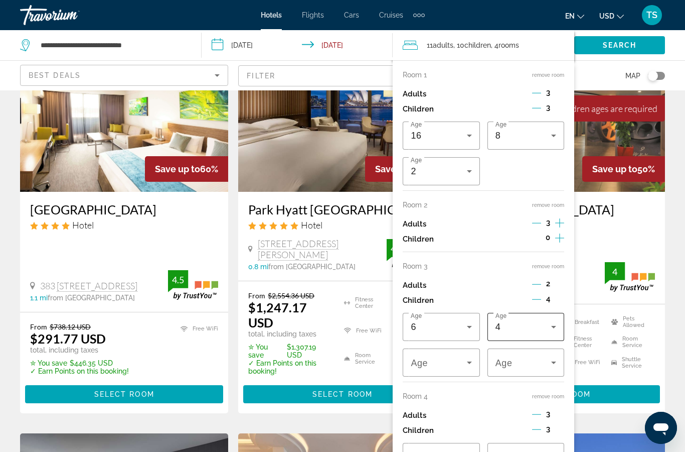
click at [544, 324] on div "4" at bounding box center [524, 327] width 56 height 12
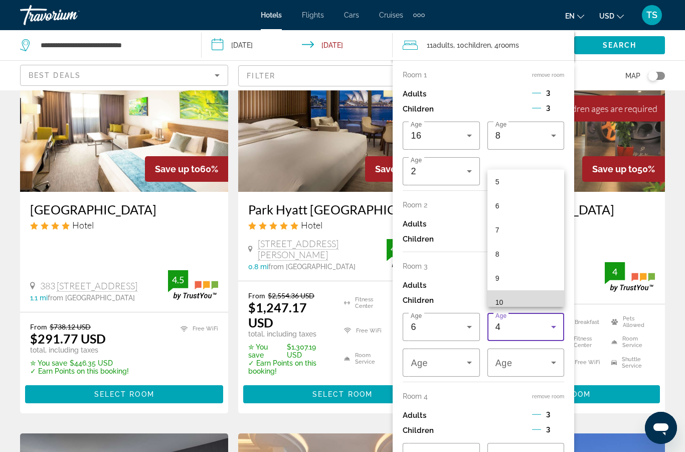
click at [519, 314] on mat-option "10" at bounding box center [526, 302] width 77 height 24
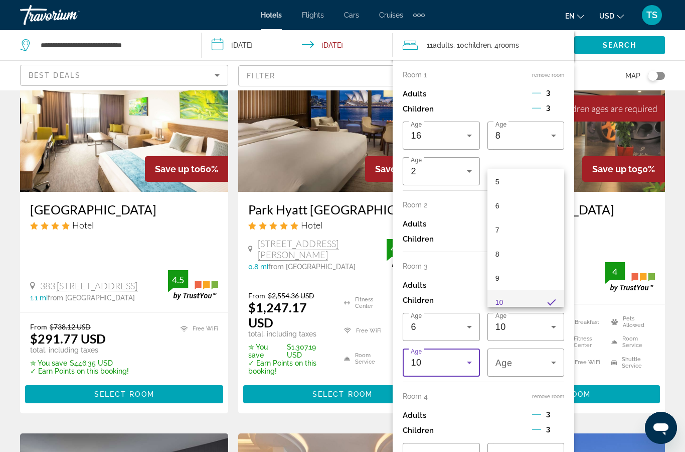
scroll to position [131, 0]
click at [470, 356] on icon "Travelers: 11 adults, 10 children" at bounding box center [470, 362] width 12 height 12
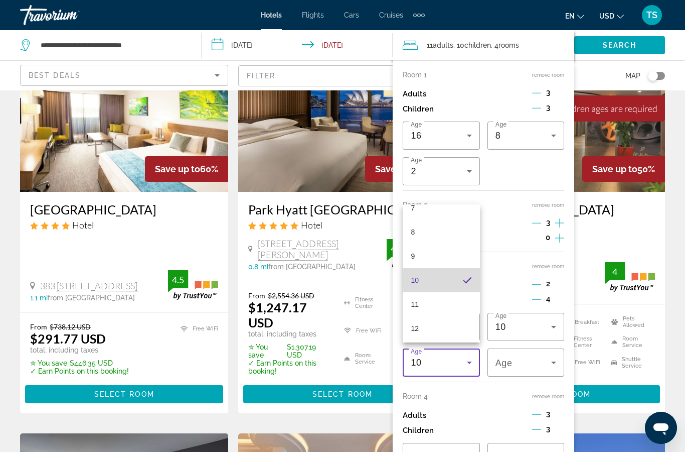
scroll to position [215, 0]
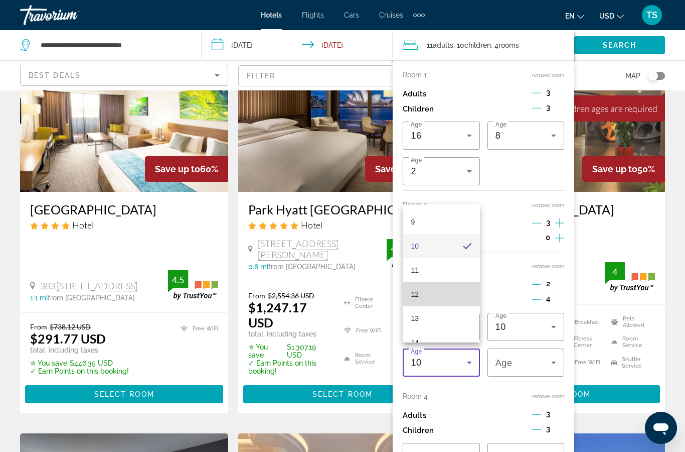
click at [456, 306] on mat-option "12" at bounding box center [441, 294] width 77 height 24
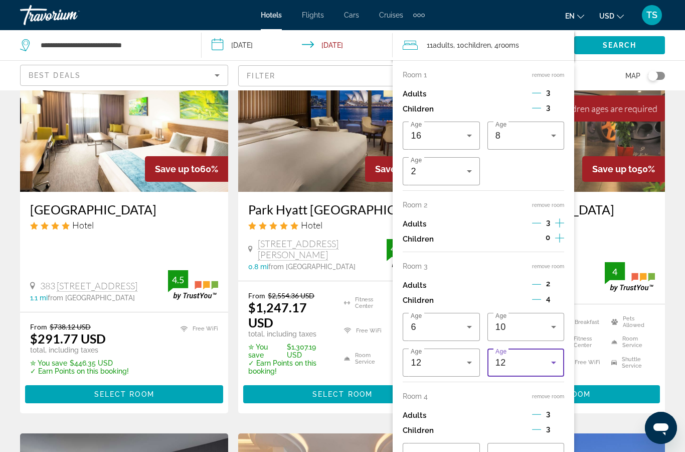
click at [551, 359] on icon "Travelers: 11 adults, 10 children" at bounding box center [554, 362] width 12 height 12
click at [594, 241] on div at bounding box center [342, 226] width 685 height 452
click at [538, 295] on icon "Decrement children" at bounding box center [536, 299] width 9 height 9
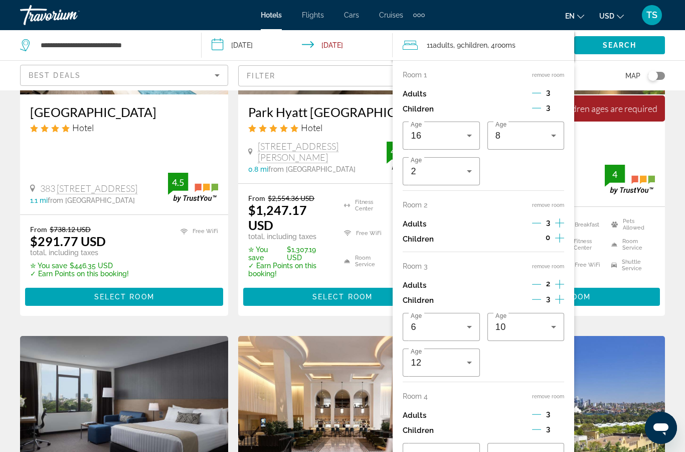
scroll to position [205, 0]
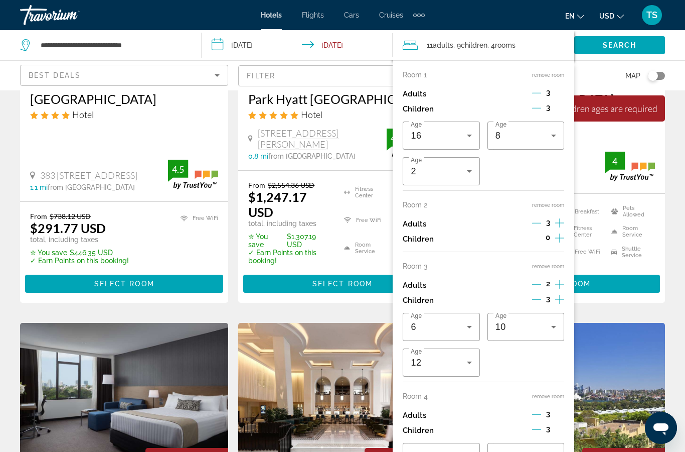
click at [536, 425] on icon "Decrement children" at bounding box center [536, 429] width 9 height 9
click at [535, 425] on icon "Decrement children" at bounding box center [536, 429] width 9 height 9
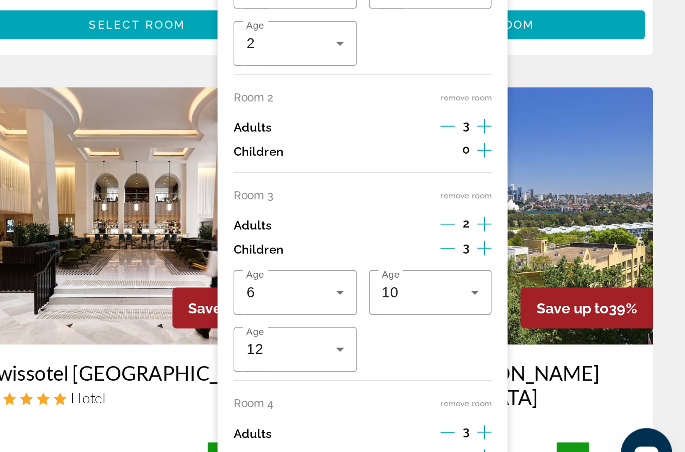
scroll to position [328, 0]
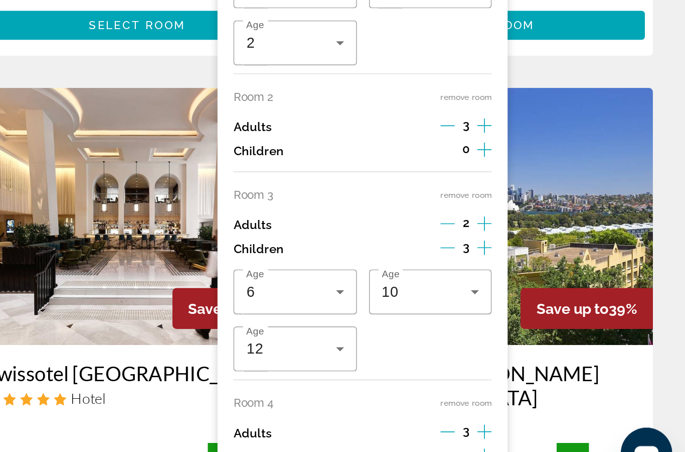
click at [532, 295] on icon "Decrement children" at bounding box center [536, 299] width 9 height 9
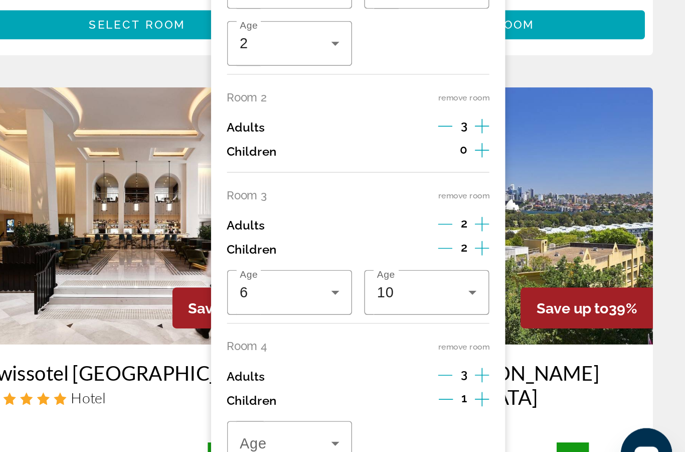
click at [531, 299] on icon "Decrement children" at bounding box center [535, 299] width 9 height 1
click at [531, 295] on icon "Decrement children" at bounding box center [535, 299] width 9 height 9
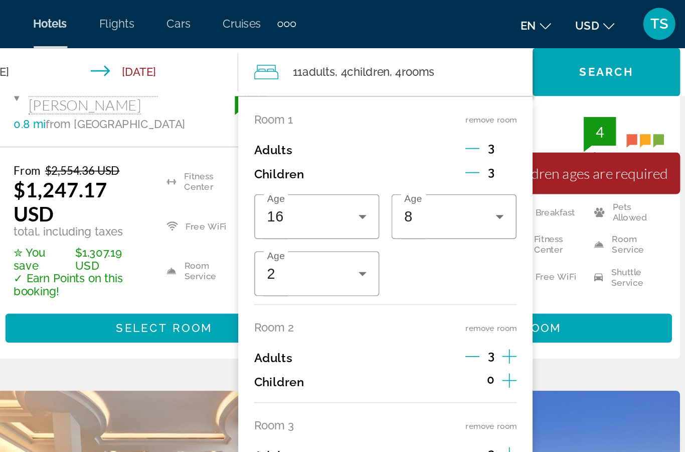
scroll to position [269, 0]
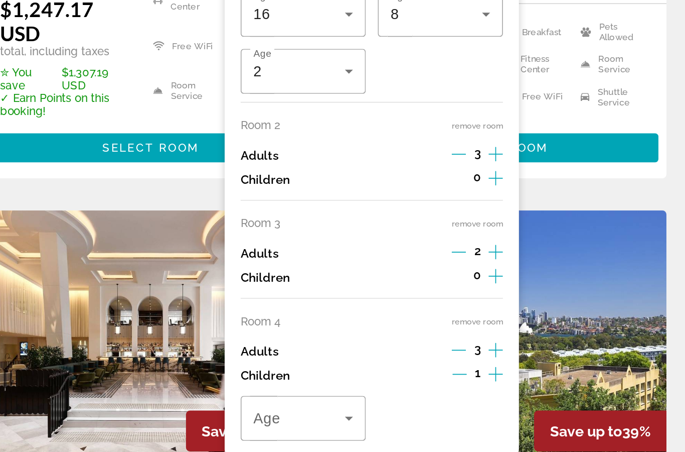
click at [531, 356] on icon "Decrement children" at bounding box center [535, 360] width 9 height 9
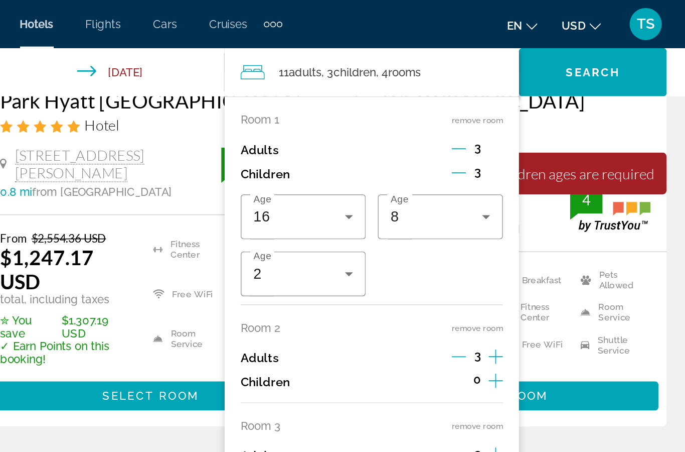
scroll to position [220, 0]
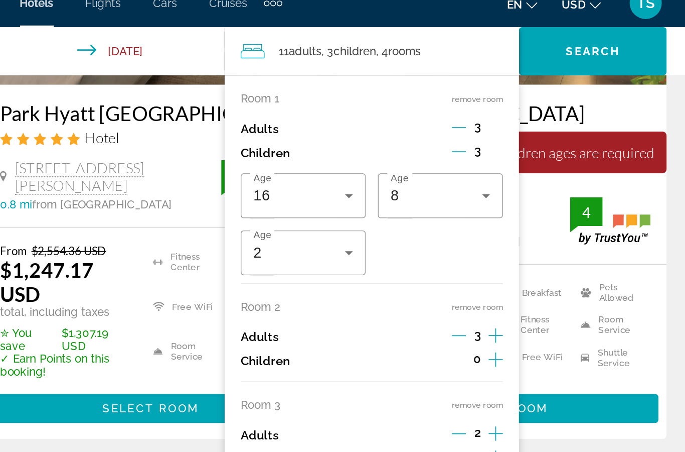
click at [554, 232] on icon "Increment children" at bounding box center [558, 238] width 9 height 12
click at [531, 218] on icon "Decrement adults" at bounding box center [535, 222] width 9 height 9
click at [554, 232] on icon "Increment children" at bounding box center [558, 238] width 9 height 12
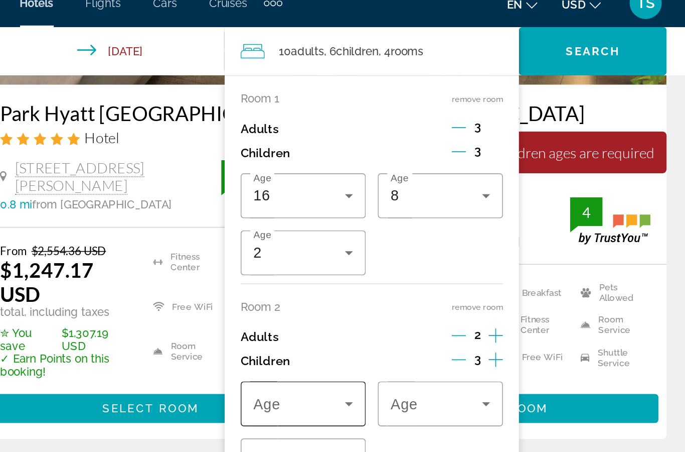
click at [461, 259] on icon "Travelers: 10 adults, 6 children" at bounding box center [467, 265] width 12 height 12
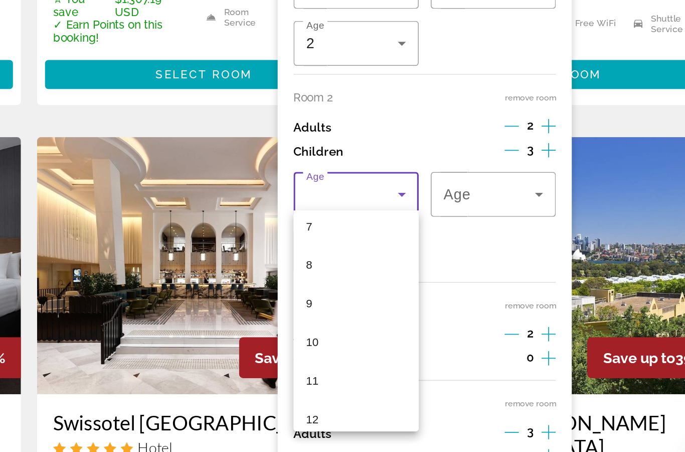
scroll to position [178, 0]
click at [399, 294] on mat-option "8" at bounding box center [438, 306] width 78 height 24
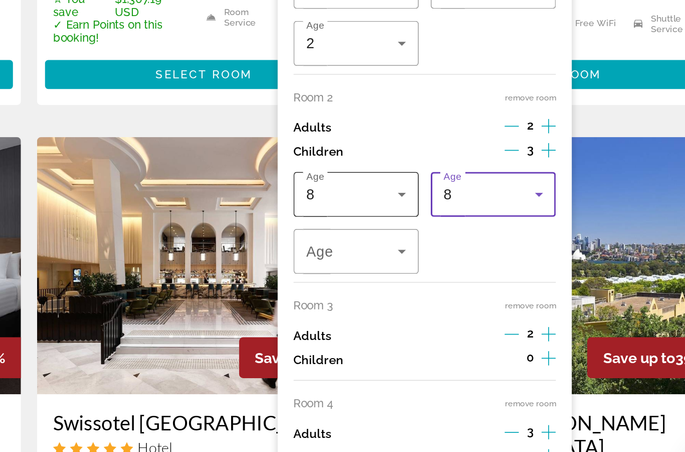
click at [461, 259] on icon "Travelers: 10 adults, 6 children" at bounding box center [467, 265] width 12 height 12
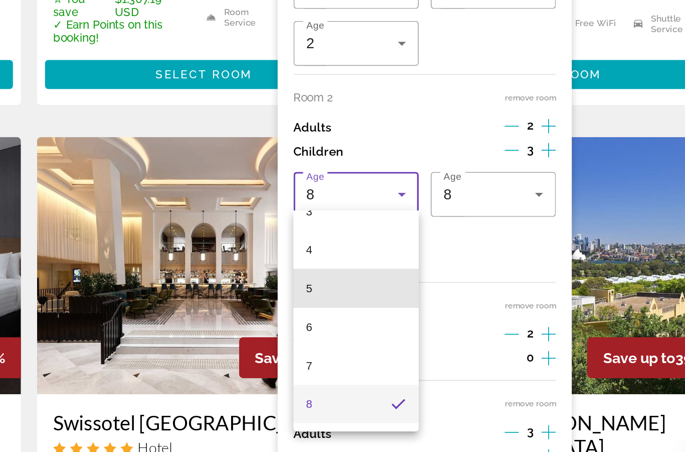
scroll to position [90, 0]
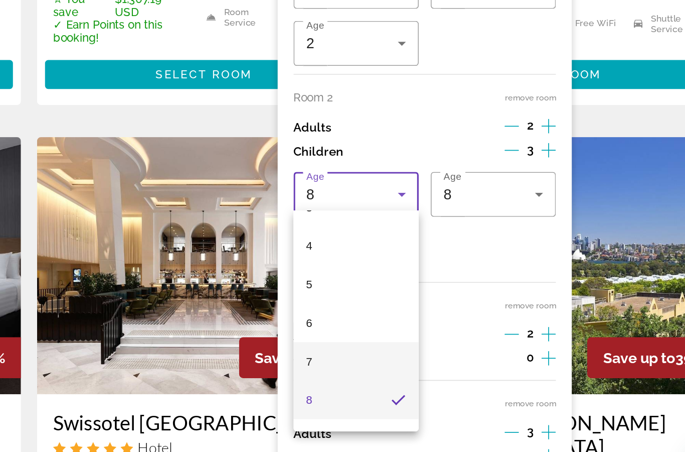
click at [399, 358] on mat-option "7" at bounding box center [438, 370] width 78 height 24
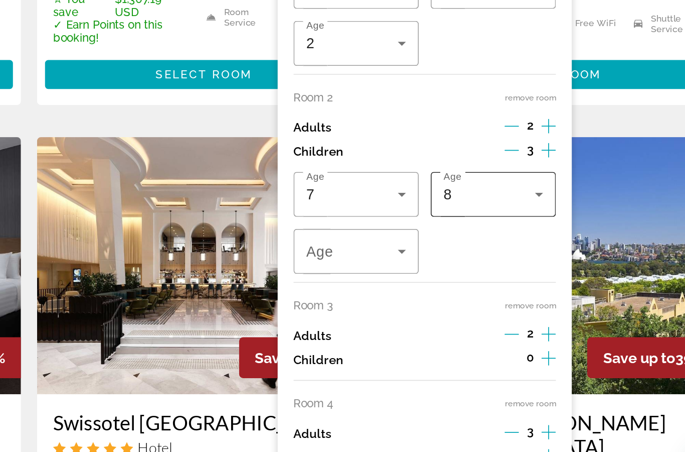
click at [546, 259] on icon "Travelers: 10 adults, 6 children" at bounding box center [552, 265] width 12 height 12
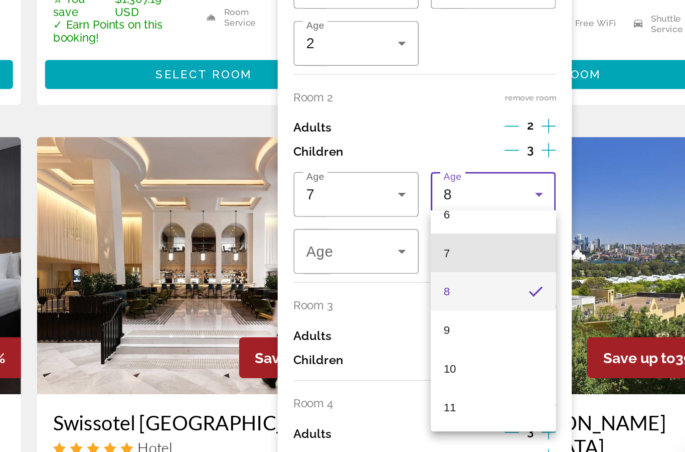
scroll to position [162, 0]
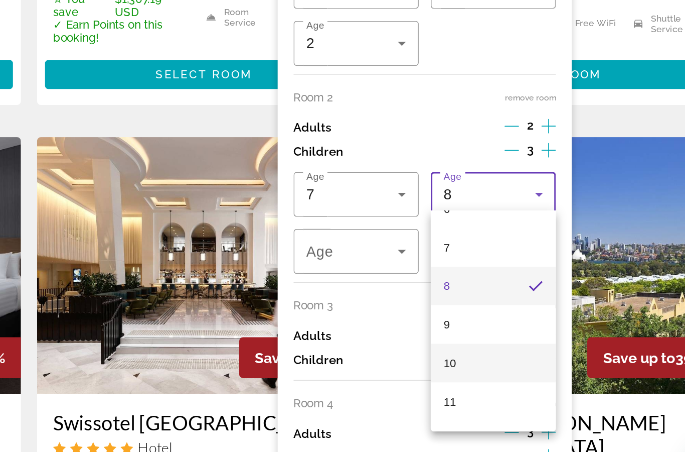
click at [485, 359] on mat-option "10" at bounding box center [524, 371] width 78 height 24
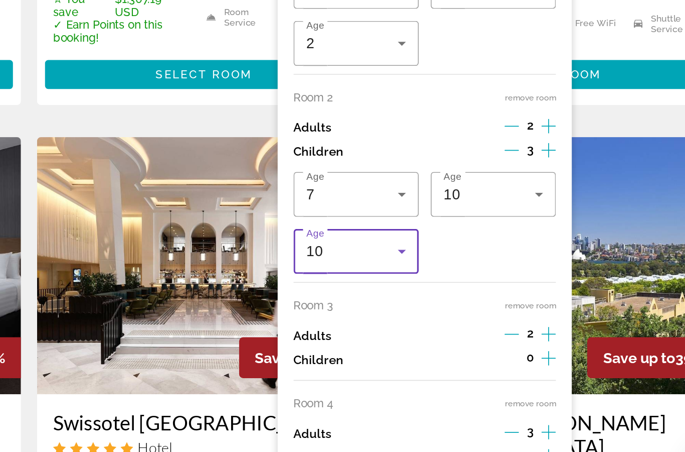
click at [461, 295] on icon "Travelers: 10 adults, 6 children" at bounding box center [467, 301] width 12 height 12
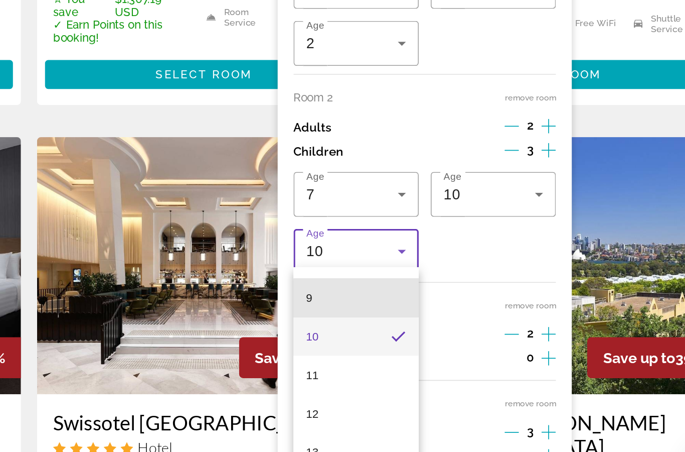
scroll to position [215, 0]
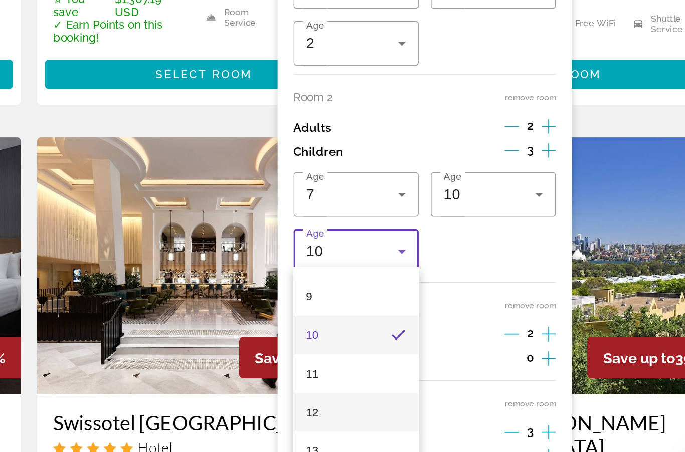
click at [399, 389] on mat-option "12" at bounding box center [438, 401] width 78 height 24
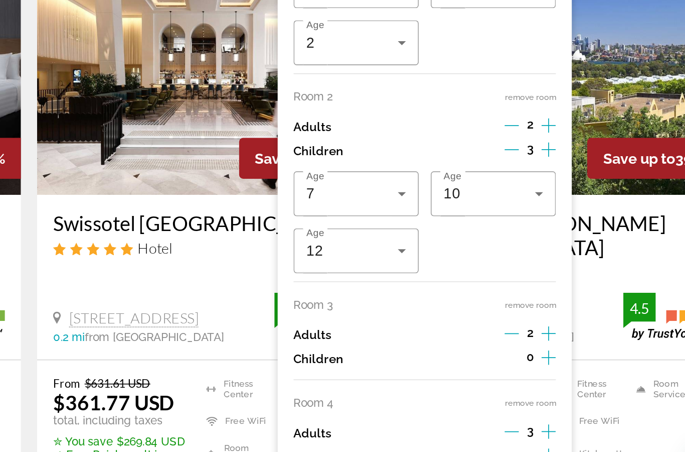
scroll to position [422, 0]
click at [531, 409] on icon "Decrement adults" at bounding box center [535, 413] width 9 height 9
click at [531, 414] on icon "Decrement adults" at bounding box center [535, 414] width 9 height 1
click at [554, 409] on icon "Increment adults" at bounding box center [558, 413] width 9 height 9
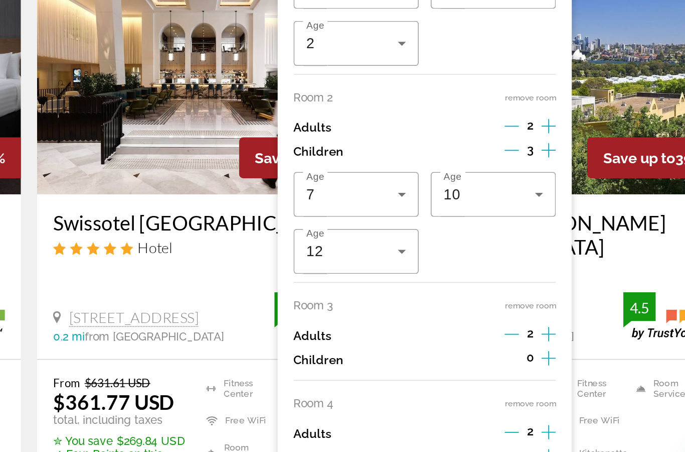
click at [248, 275] on h3 "Swissotel [GEOGRAPHIC_DATA]" at bounding box center [342, 282] width 188 height 15
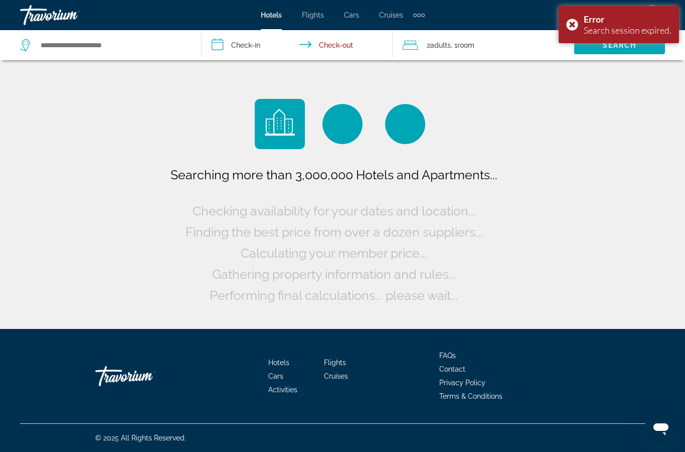
click at [440, 51] on span "2 Adult Adults" at bounding box center [439, 45] width 24 height 14
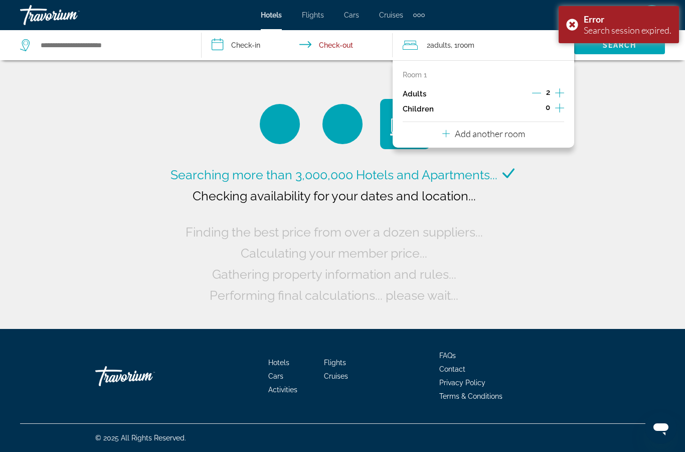
click at [61, 23] on div "Travorium" at bounding box center [70, 15] width 100 height 26
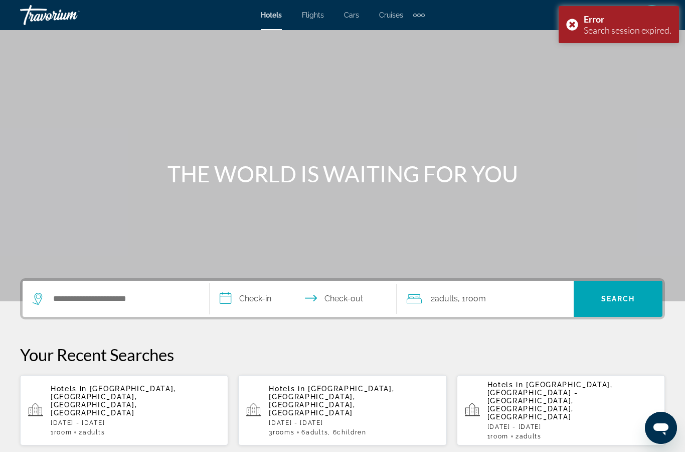
click at [465, 306] on div "2 Adult Adults , 1 Room rooms" at bounding box center [490, 299] width 167 height 36
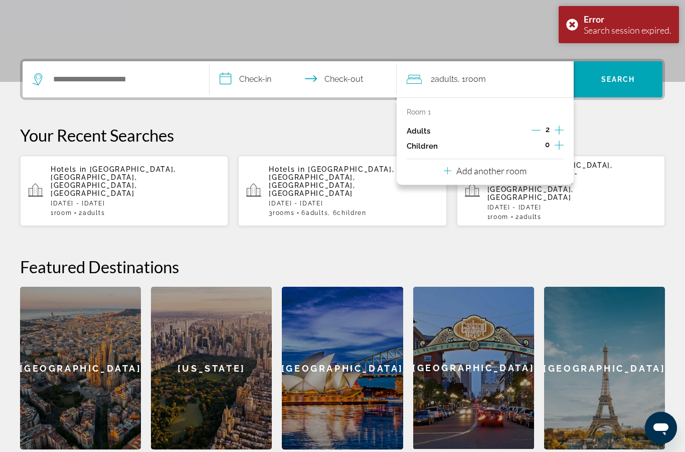
scroll to position [245, 0]
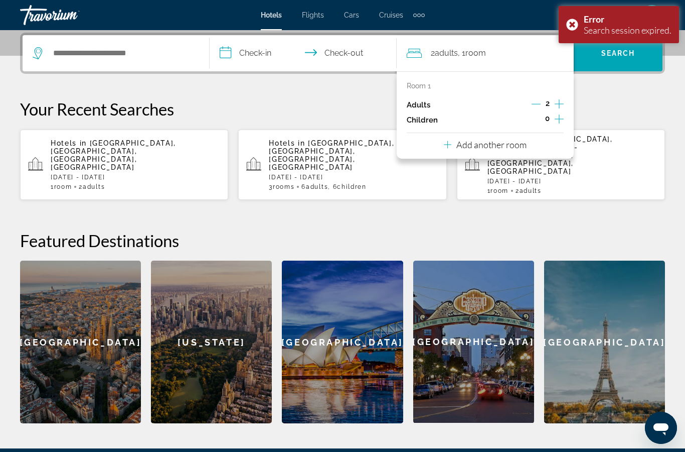
click at [513, 147] on p "Add another room" at bounding box center [492, 144] width 70 height 11
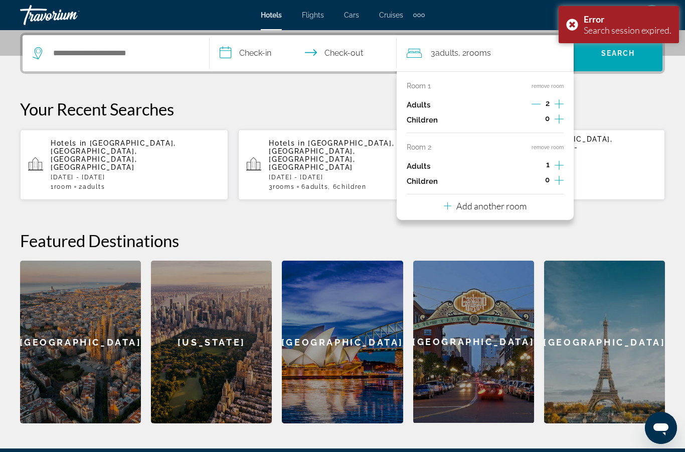
click at [493, 208] on button "Add another room" at bounding box center [485, 204] width 83 height 21
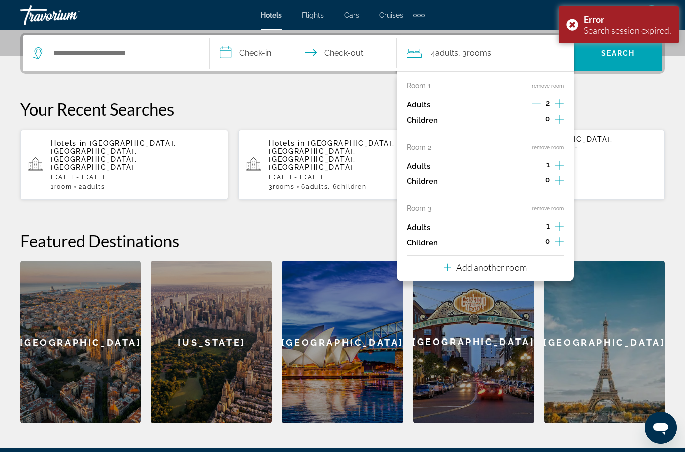
click at [505, 266] on button "Add another room" at bounding box center [485, 265] width 83 height 21
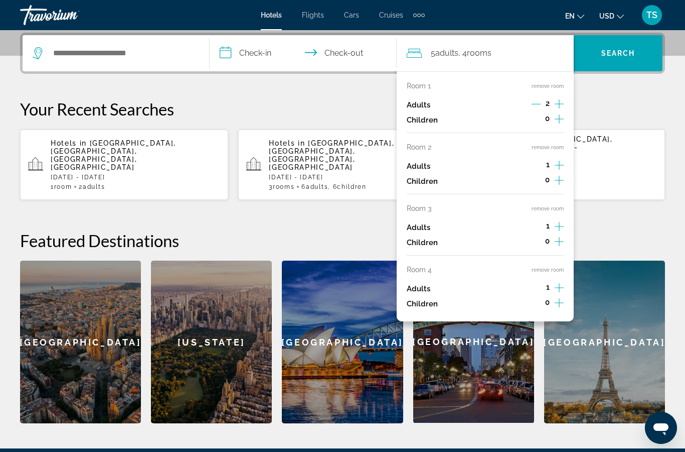
click at [560, 104] on icon "Increment adults" at bounding box center [559, 104] width 9 height 12
click at [557, 115] on icon "Increment children" at bounding box center [559, 119] width 9 height 12
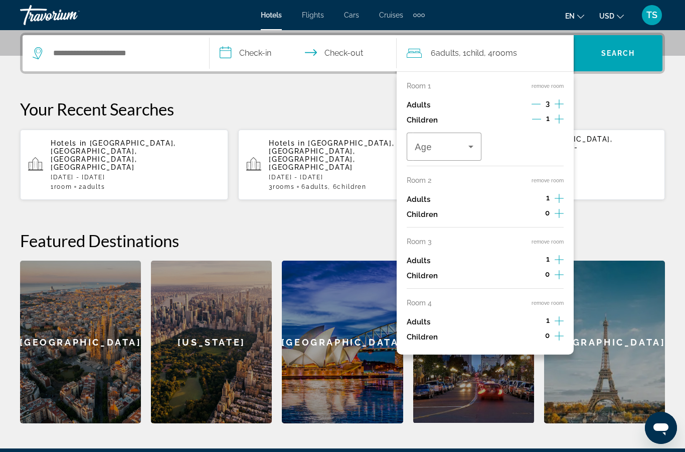
click at [552, 117] on div "1" at bounding box center [548, 119] width 32 height 15
click at [558, 117] on icon "Increment children" at bounding box center [559, 118] width 9 height 9
click at [561, 115] on icon "Increment children" at bounding box center [559, 119] width 9 height 12
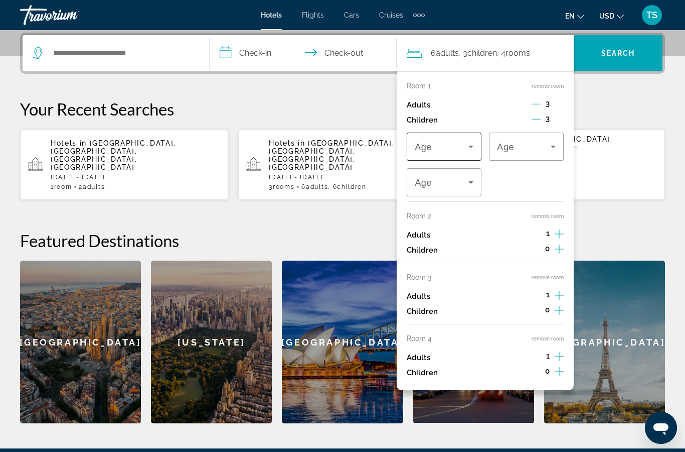
click at [461, 148] on span "Travelers: 6 adults, 3 children" at bounding box center [442, 147] width 54 height 12
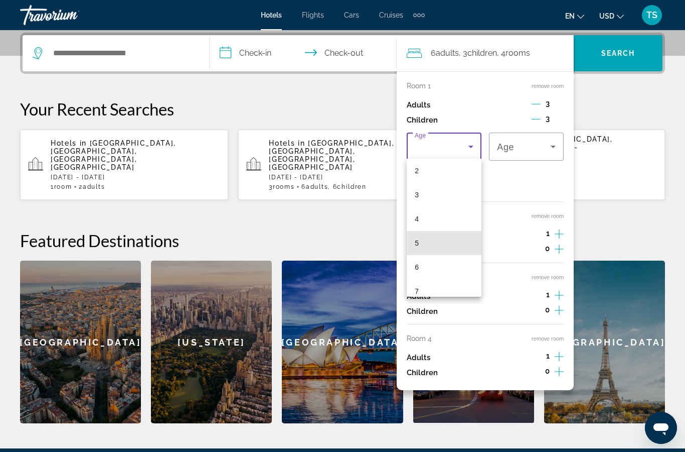
scroll to position [49, 0]
click at [443, 174] on mat-option "2" at bounding box center [444, 174] width 75 height 24
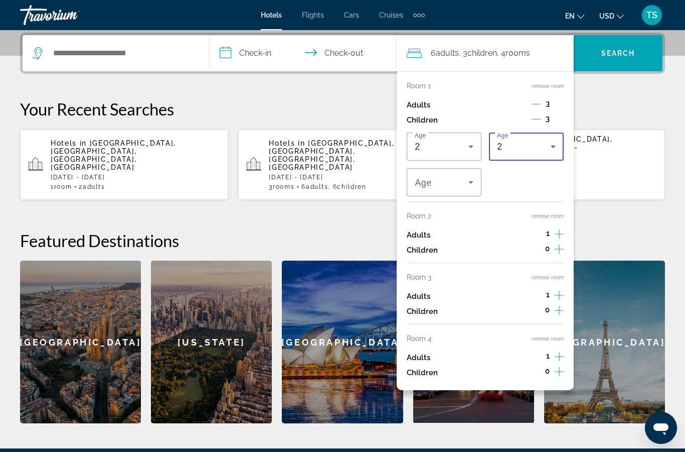
click at [550, 147] on icon "Travelers: 6 adults, 3 children" at bounding box center [553, 147] width 12 height 12
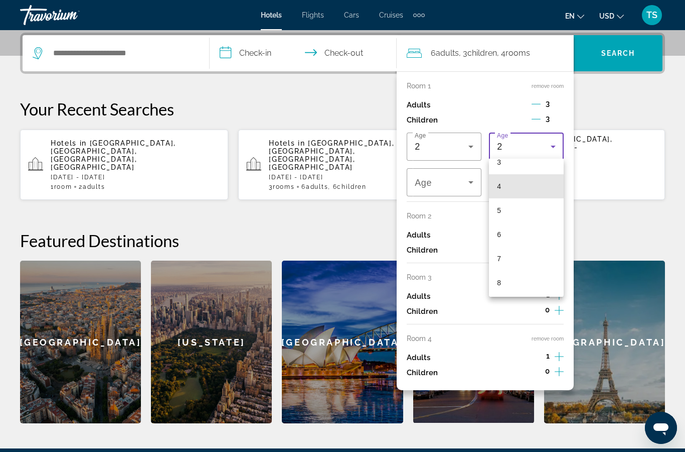
scroll to position [110, 0]
click at [529, 255] on mat-option "8" at bounding box center [526, 257] width 75 height 24
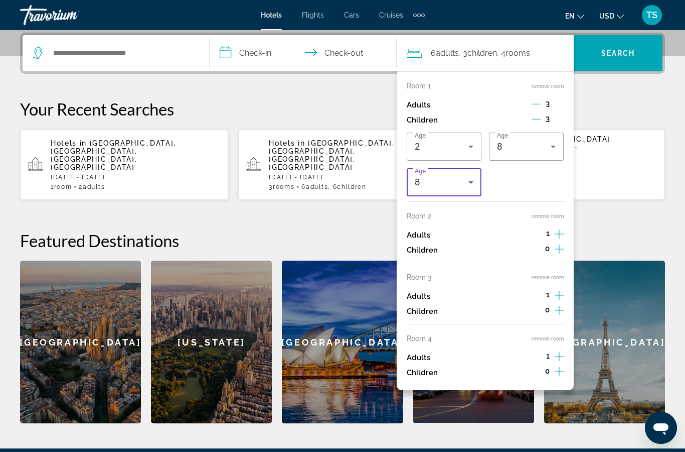
click at [474, 176] on icon "Travelers: 6 adults, 3 children" at bounding box center [471, 182] width 12 height 12
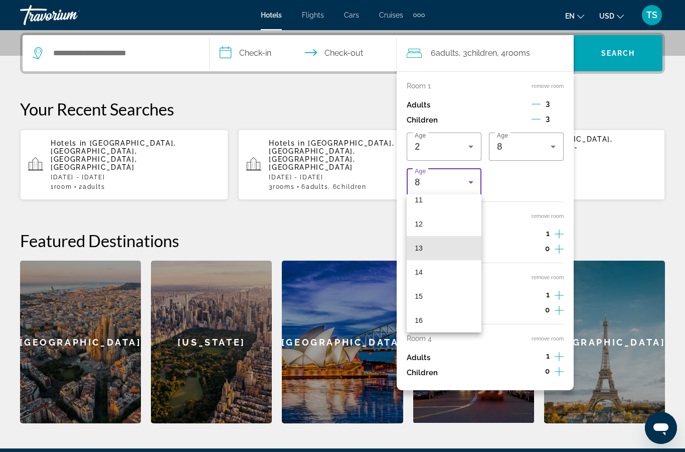
scroll to position [279, 0]
click at [449, 320] on mat-option "16" at bounding box center [444, 317] width 75 height 24
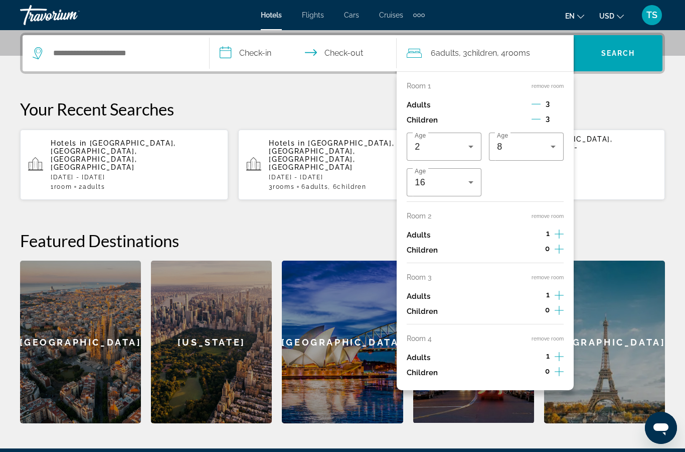
click at [556, 232] on icon "Increment adults" at bounding box center [559, 234] width 9 height 12
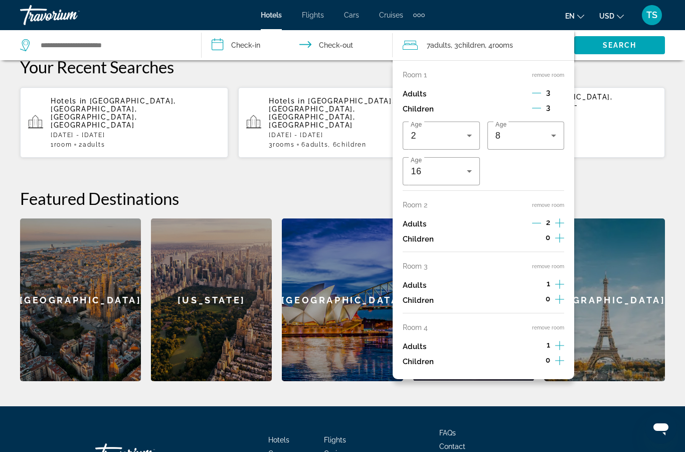
click at [560, 281] on icon "Increment adults" at bounding box center [559, 284] width 9 height 12
click at [558, 285] on icon "Increment adults" at bounding box center [559, 284] width 9 height 12
click at [536, 284] on icon "Decrement adults" at bounding box center [536, 284] width 9 height 1
click at [557, 297] on icon "Increment children" at bounding box center [559, 299] width 9 height 12
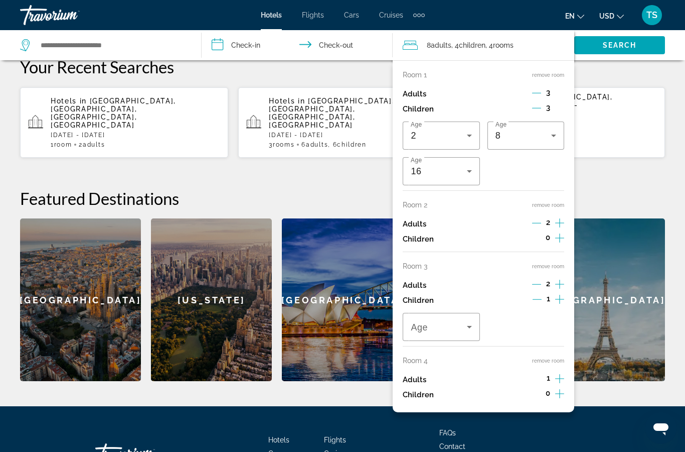
click at [563, 300] on button "Increment children" at bounding box center [559, 300] width 9 height 15
click at [561, 299] on icon "Increment children" at bounding box center [559, 299] width 9 height 12
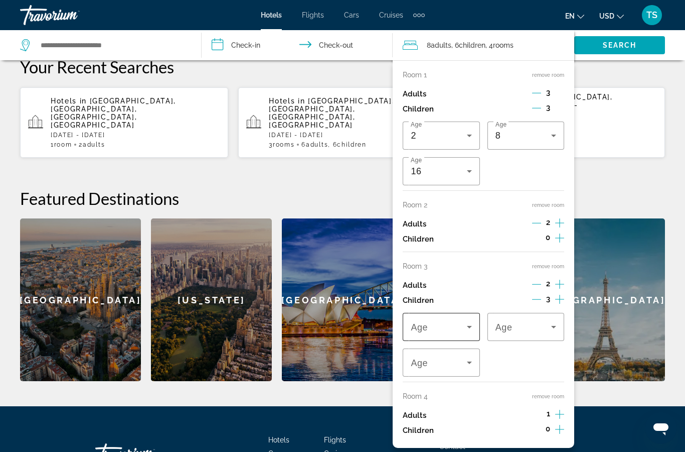
click at [465, 321] on icon "Travelers: 8 adults, 6 children" at bounding box center [470, 327] width 12 height 12
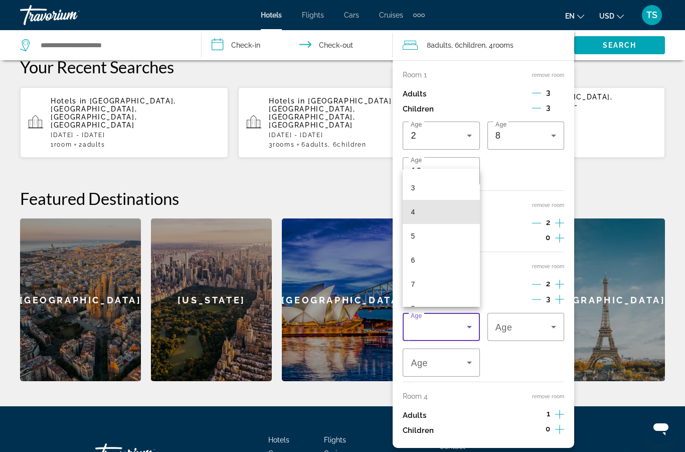
scroll to position [70, 0]
click at [442, 271] on mat-option "6" at bounding box center [441, 259] width 77 height 24
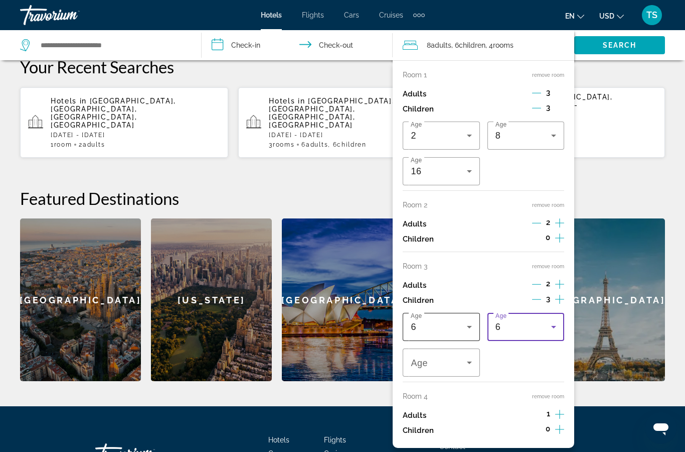
click at [467, 322] on icon "Travelers: 8 adults, 6 children" at bounding box center [470, 327] width 12 height 12
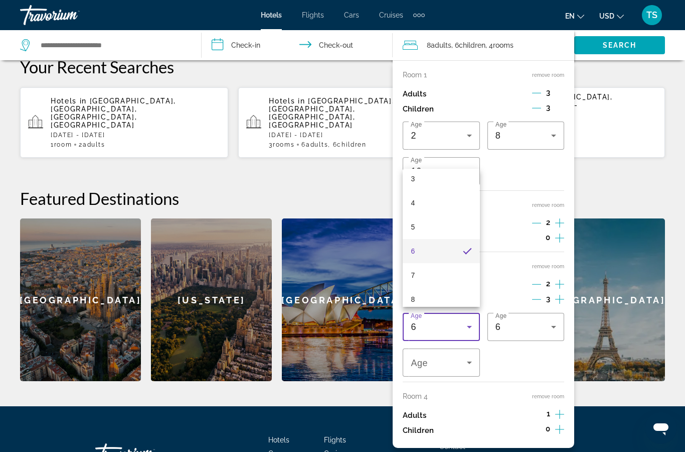
scroll to position [77, 0]
click at [444, 288] on mat-option "7" at bounding box center [441, 276] width 77 height 24
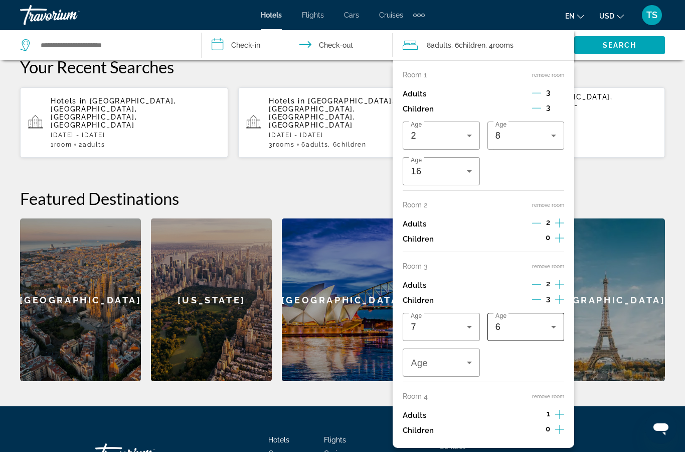
click at [540, 326] on div "6" at bounding box center [524, 327] width 56 height 12
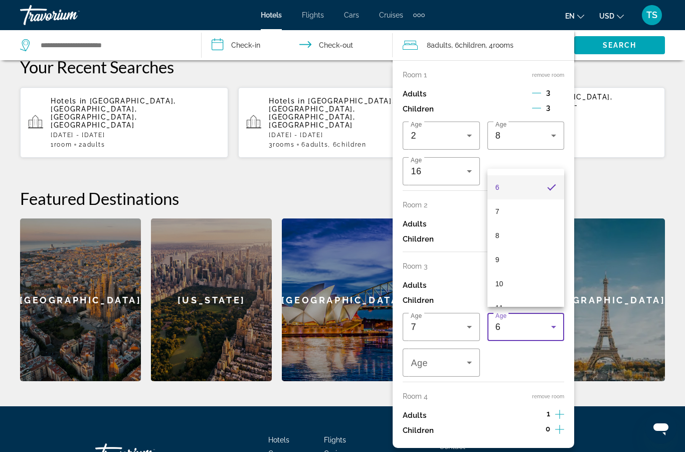
scroll to position [144, 0]
click at [518, 294] on mat-option "10" at bounding box center [526, 281] width 77 height 24
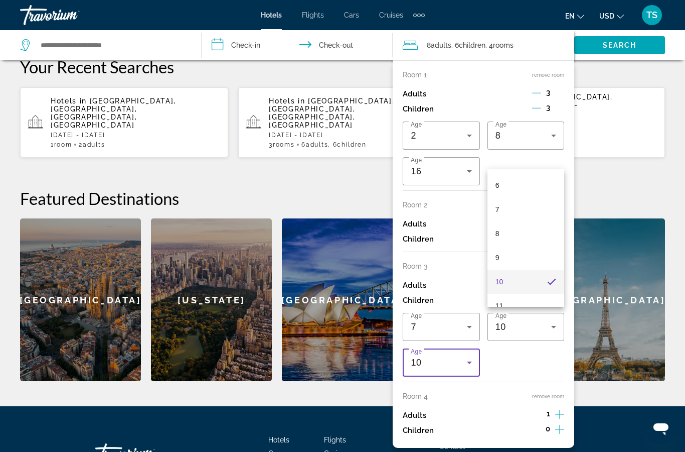
click at [456, 359] on div "10" at bounding box center [439, 362] width 56 height 12
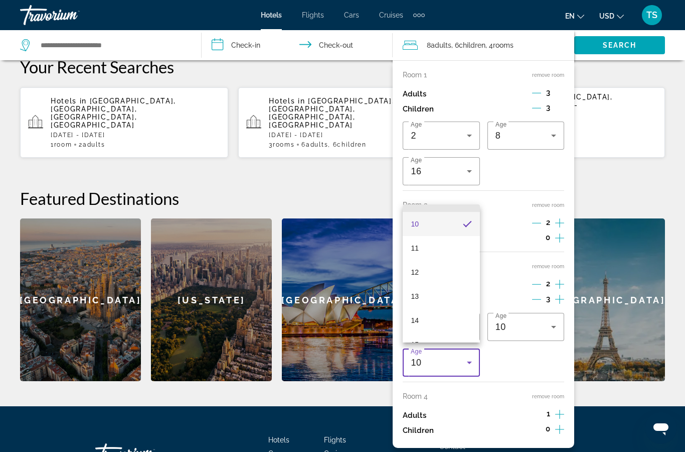
scroll to position [239, 0]
click at [446, 282] on mat-option "12" at bounding box center [441, 270] width 77 height 24
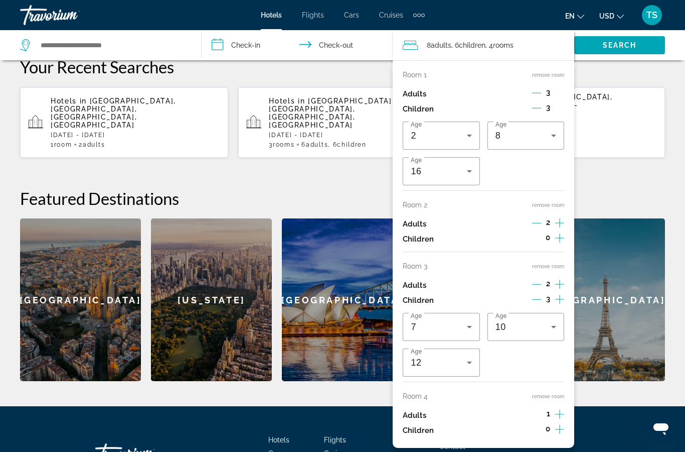
scroll to position [300, 0]
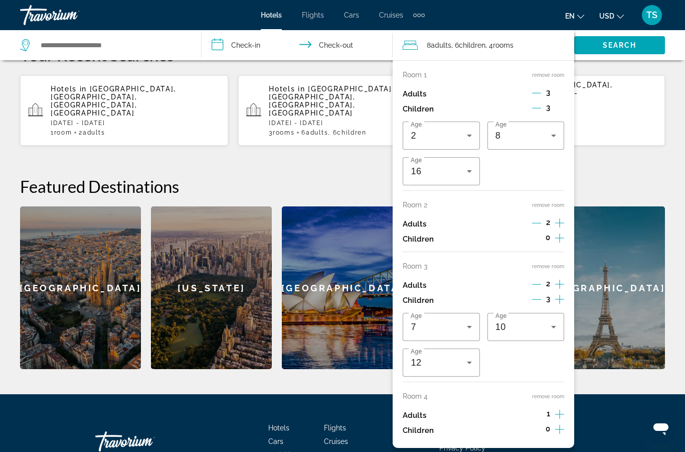
click at [565, 408] on icon "Increment adults" at bounding box center [559, 414] width 9 height 12
click at [366, 142] on div "**********" at bounding box center [342, 173] width 685 height 390
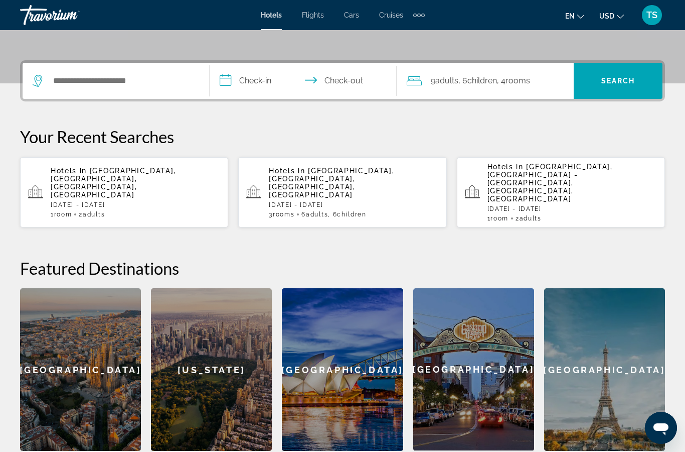
scroll to position [216, 0]
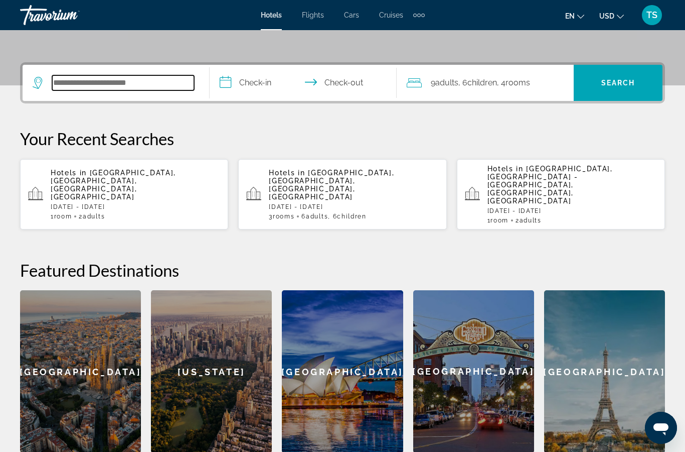
click at [160, 84] on input "Search widget" at bounding box center [123, 82] width 142 height 15
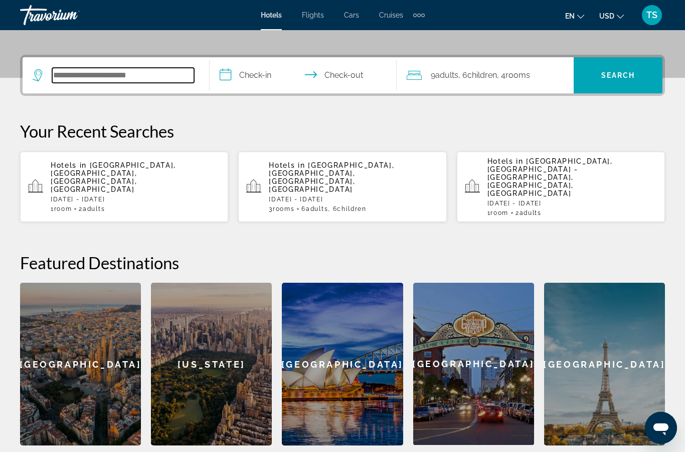
scroll to position [245, 0]
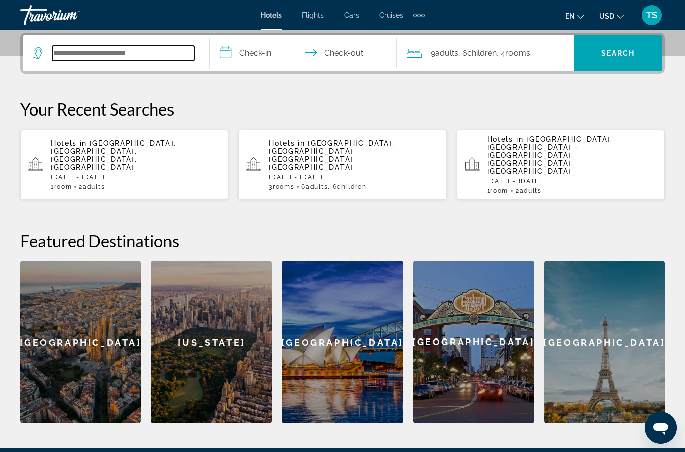
click at [137, 56] on input "Search widget" at bounding box center [123, 53] width 142 height 15
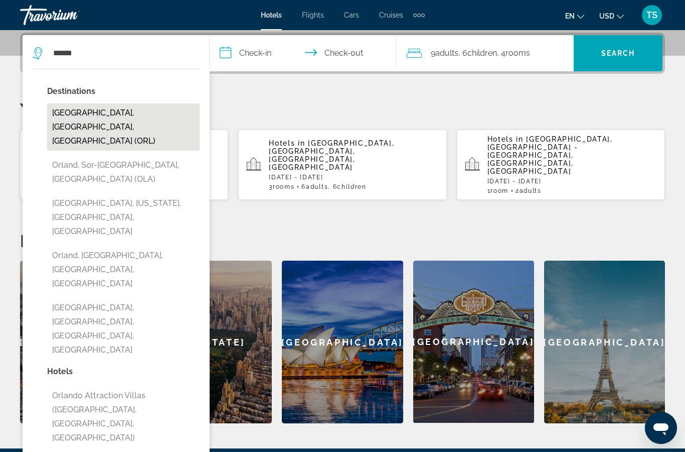
click at [143, 116] on button "[GEOGRAPHIC_DATA], [GEOGRAPHIC_DATA], [GEOGRAPHIC_DATA] (ORL)" at bounding box center [123, 126] width 153 height 47
type input "**********"
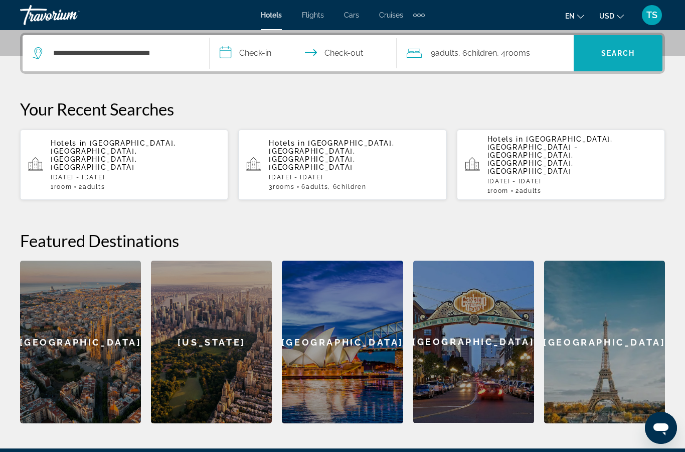
click at [609, 57] on span "Search" at bounding box center [619, 53] width 34 height 8
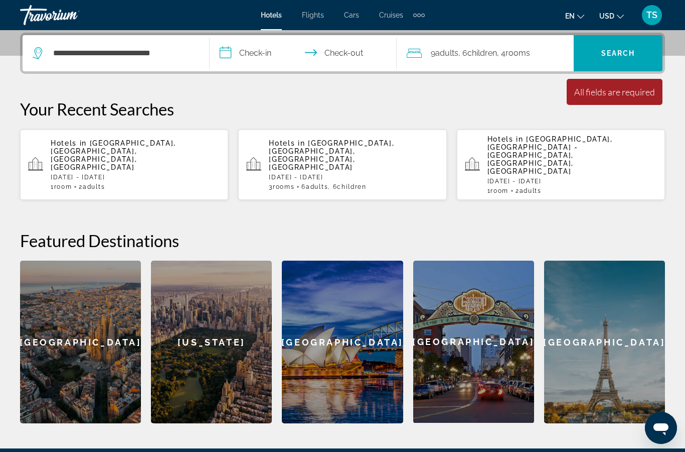
click at [256, 56] on input "**********" at bounding box center [305, 54] width 191 height 39
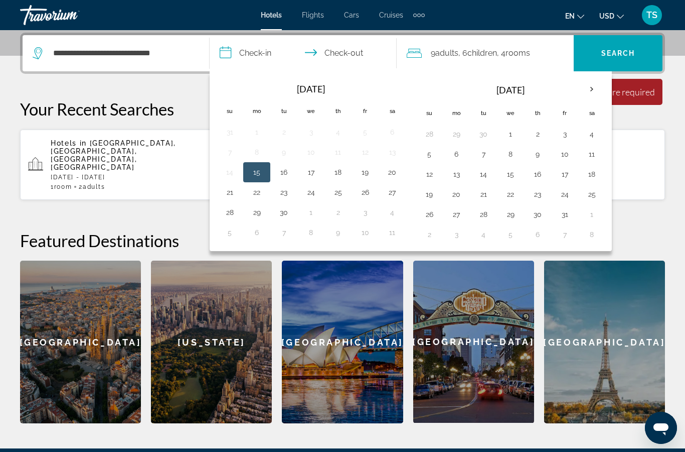
click at [568, 216] on button "31" at bounding box center [565, 214] width 16 height 14
click at [344, 52] on input "**********" at bounding box center [305, 54] width 191 height 39
click at [589, 88] on th "Next month" at bounding box center [592, 89] width 27 height 22
click at [430, 155] on button "2" at bounding box center [430, 154] width 16 height 14
type input "**********"
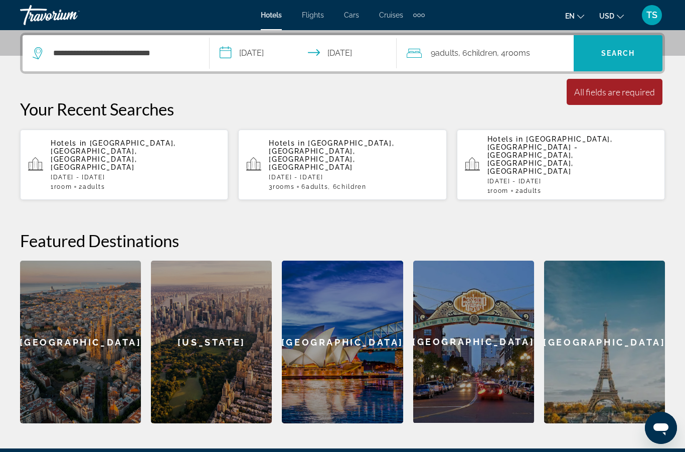
click at [631, 57] on span "Search" at bounding box center [619, 53] width 34 height 8
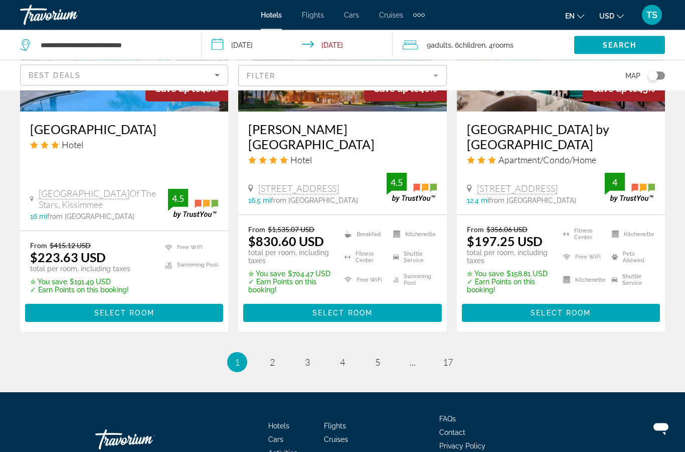
scroll to position [1386, 0]
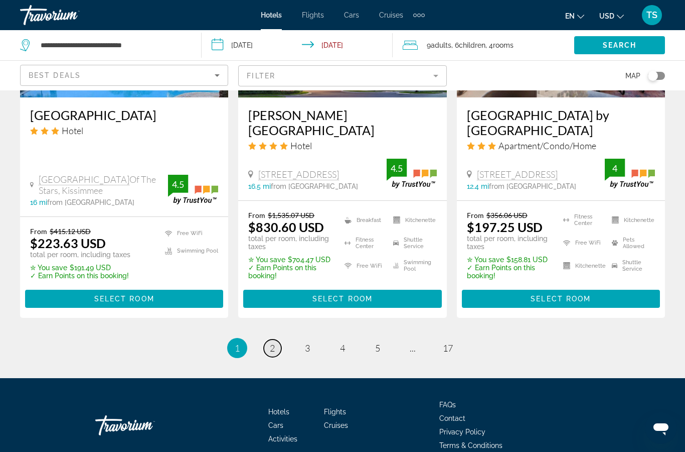
click at [270, 350] on span "2" at bounding box center [272, 347] width 5 height 11
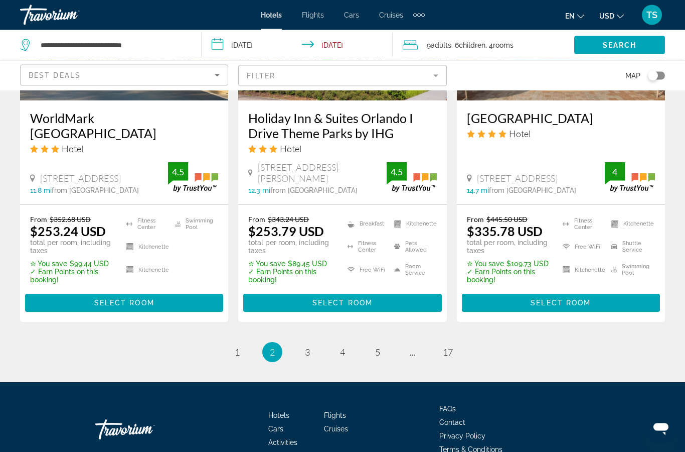
scroll to position [1394, 0]
click at [300, 345] on li "page 3" at bounding box center [308, 352] width 20 height 20
click at [312, 344] on link "page 3" at bounding box center [308, 352] width 18 height 18
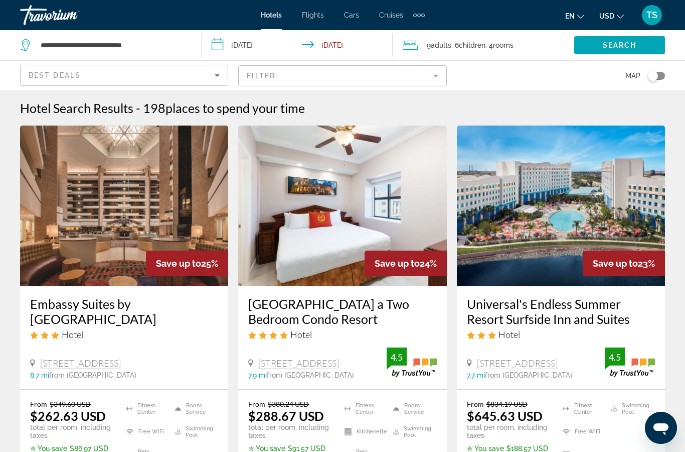
click at [348, 77] on mat-form-field "Filter" at bounding box center [342, 75] width 208 height 21
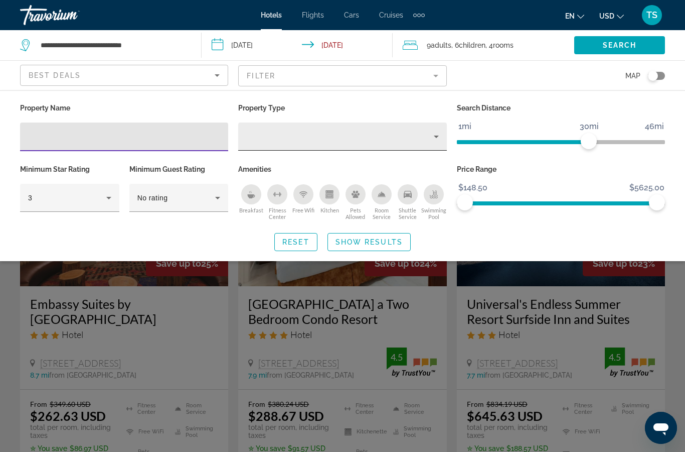
click at [410, 149] on div "Hotel Filters" at bounding box center [342, 136] width 192 height 28
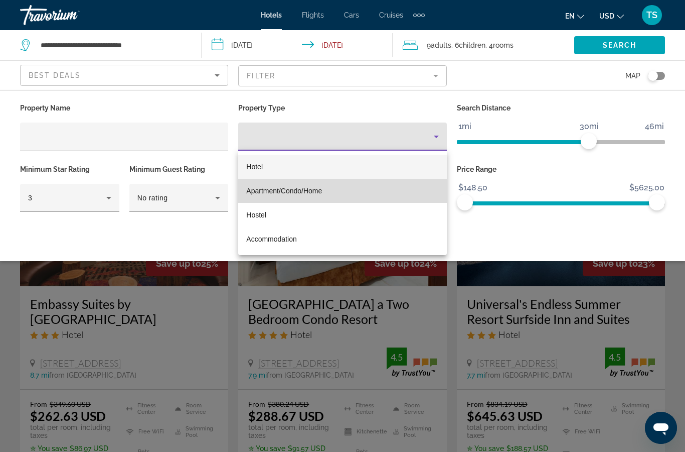
click at [342, 190] on mat-option "Apartment/Condo/Home" at bounding box center [342, 191] width 208 height 24
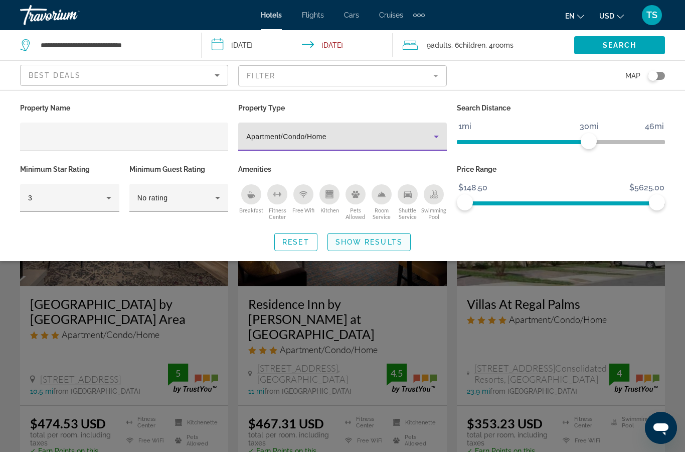
click at [361, 239] on span "Show Results" at bounding box center [369, 242] width 67 height 8
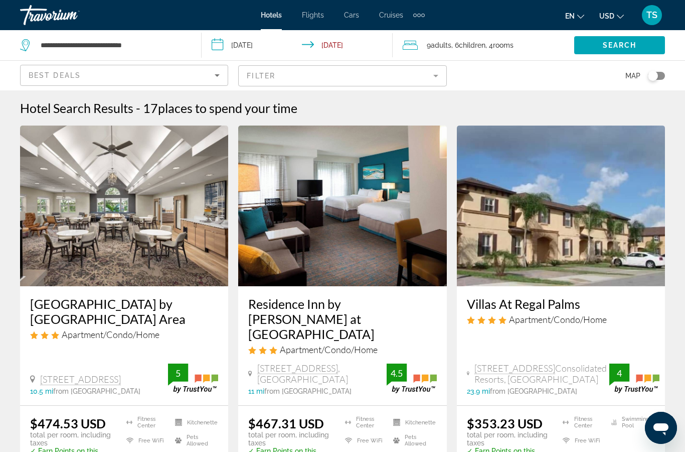
click at [437, 78] on mat-form-field "Filter" at bounding box center [342, 75] width 208 height 21
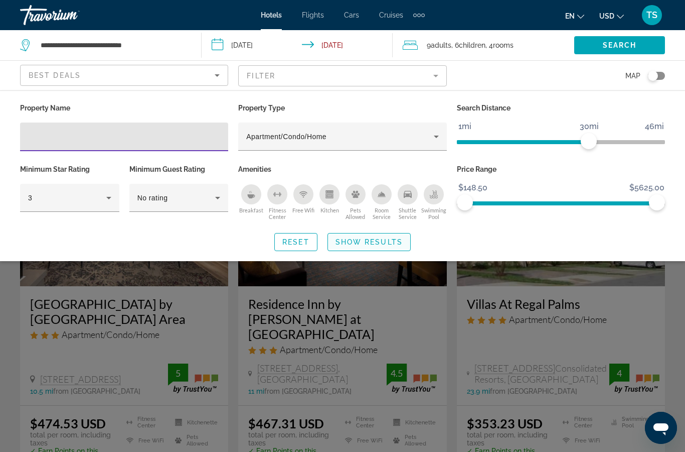
click at [382, 230] on span "Search widget" at bounding box center [369, 242] width 82 height 24
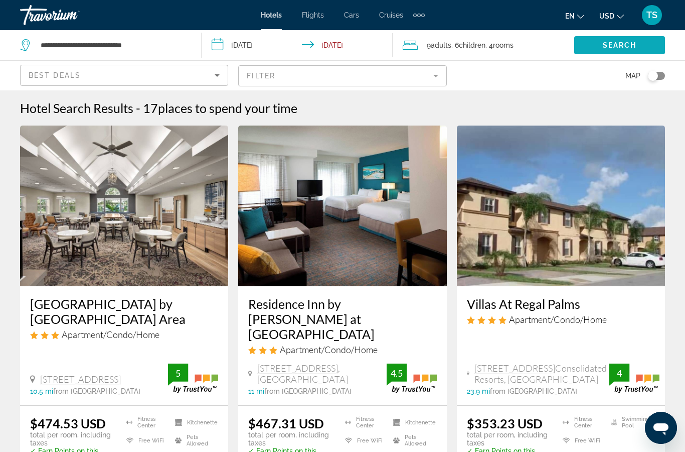
click at [628, 47] on span "Search" at bounding box center [620, 45] width 34 height 8
click at [614, 48] on span "Search" at bounding box center [620, 45] width 34 height 8
click at [206, 78] on div "Best Deals" at bounding box center [122, 75] width 186 height 12
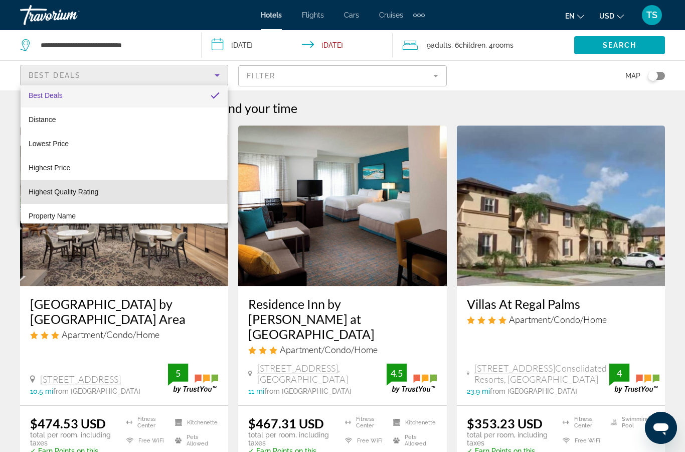
scroll to position [6, 0]
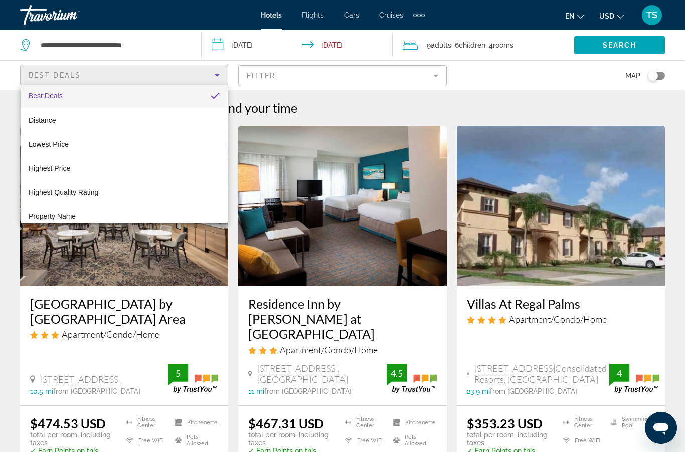
click at [288, 98] on div at bounding box center [342, 226] width 685 height 452
click at [339, 78] on mat-form-field "Filter" at bounding box center [342, 75] width 208 height 21
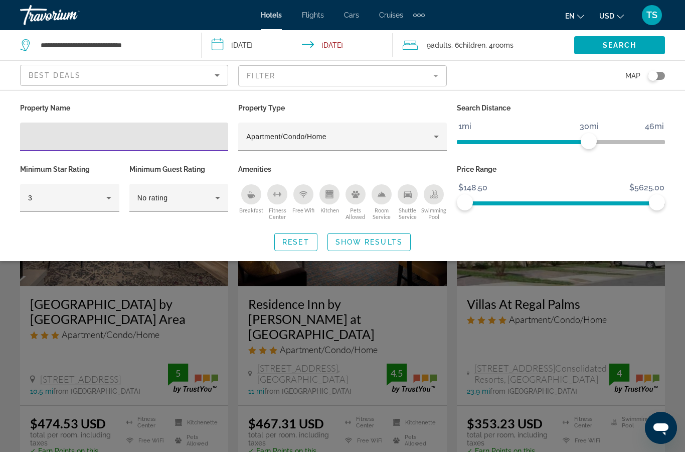
click at [657, 78] on div "Toggle map" at bounding box center [653, 76] width 10 height 10
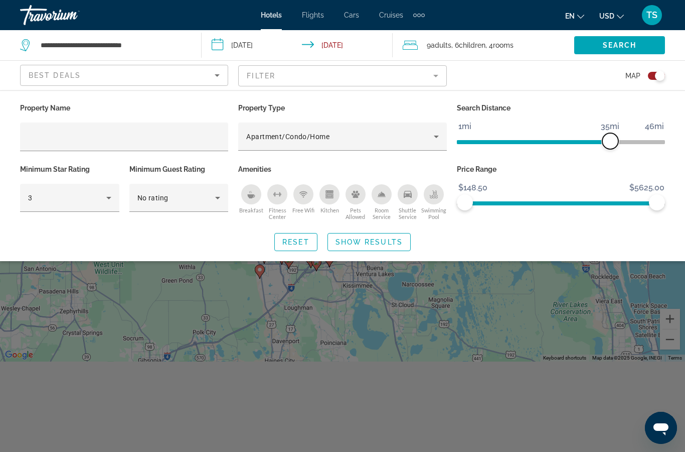
scroll to position [40, 0]
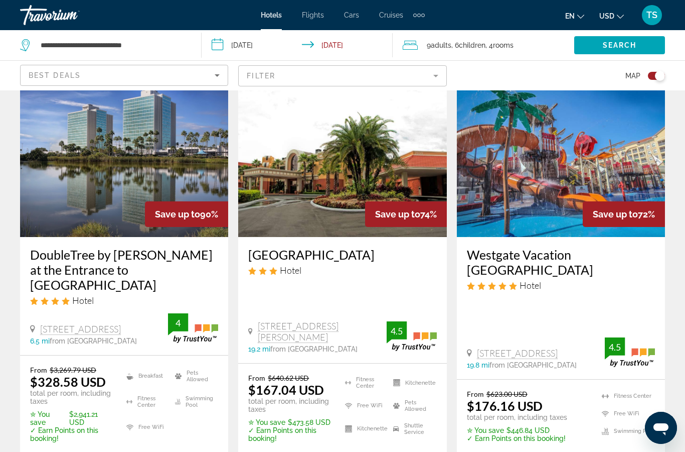
scroll to position [49, 0]
click at [643, 187] on img "Main content" at bounding box center [561, 157] width 208 height 161
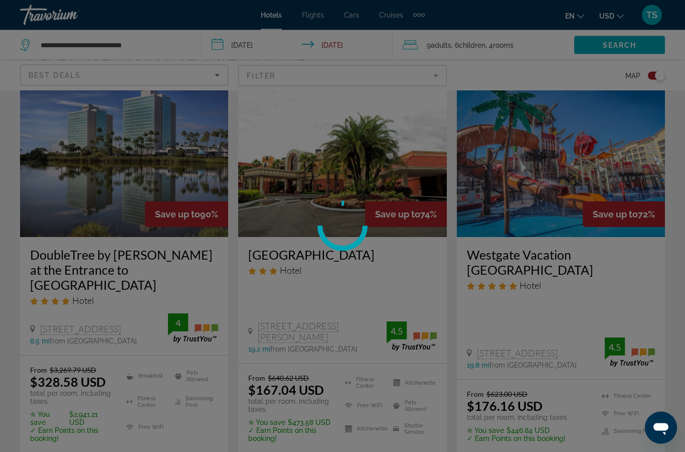
scroll to position [49, 0]
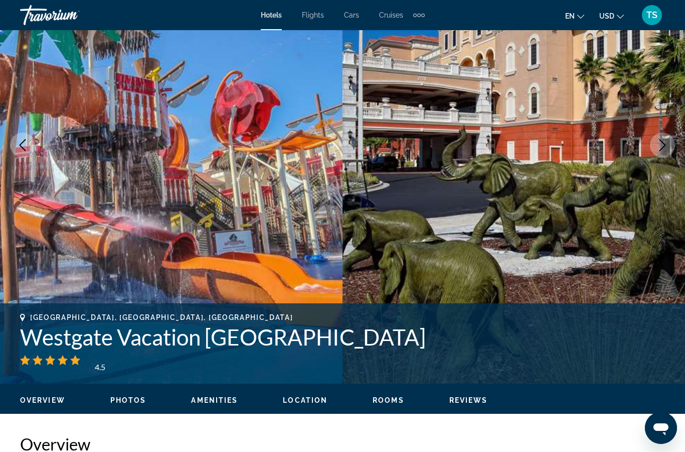
scroll to position [126, 0]
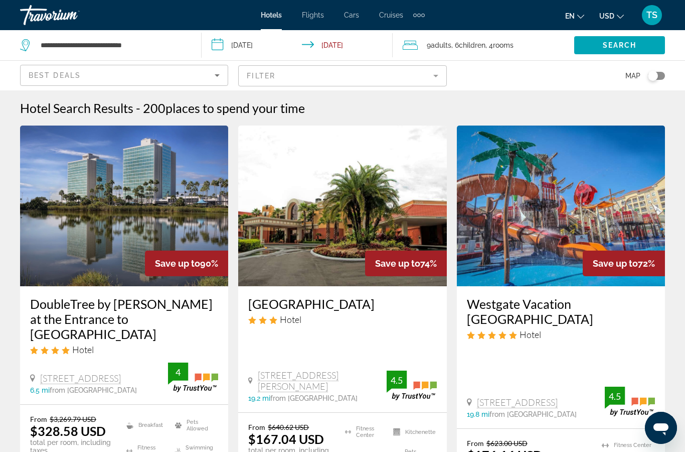
click at [304, 71] on mat-form-field "Filter" at bounding box center [342, 75] width 208 height 21
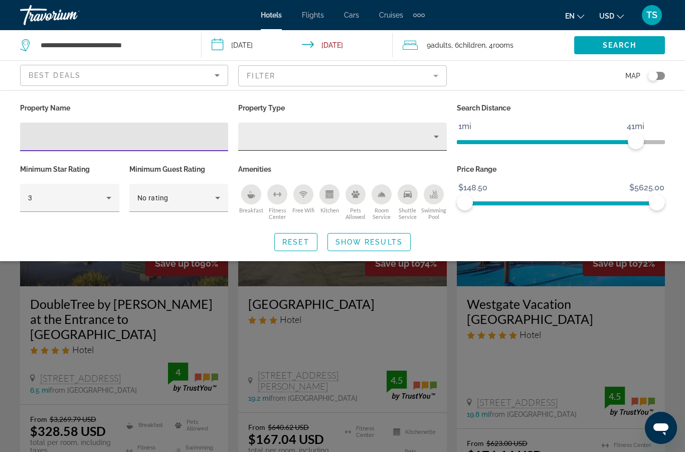
click at [427, 134] on div "Property type" at bounding box center [339, 136] width 187 height 12
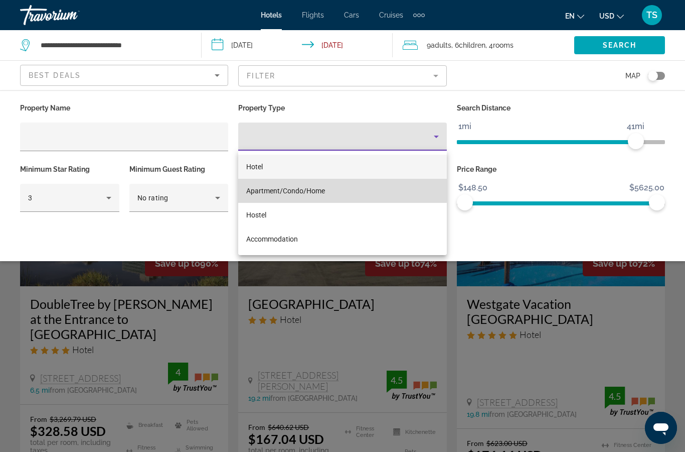
click at [320, 190] on span "Apartment/Condo/Home" at bounding box center [285, 191] width 79 height 8
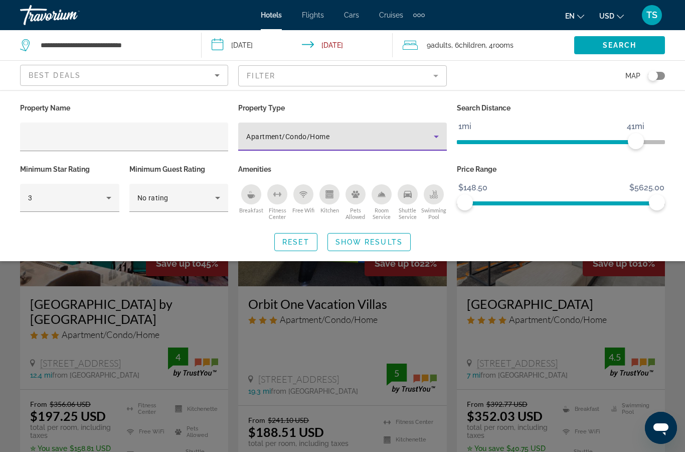
click at [350, 50] on input "**********" at bounding box center [300, 46] width 196 height 33
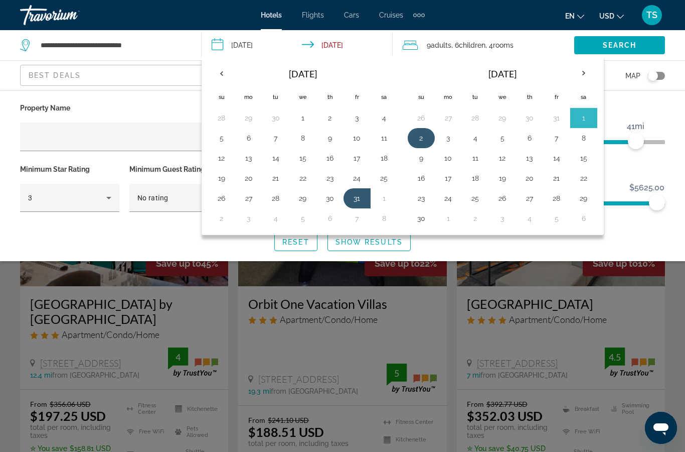
click at [424, 136] on button "2" at bounding box center [421, 138] width 16 height 14
click at [355, 195] on button "31" at bounding box center [357, 198] width 16 height 14
type input "**********"
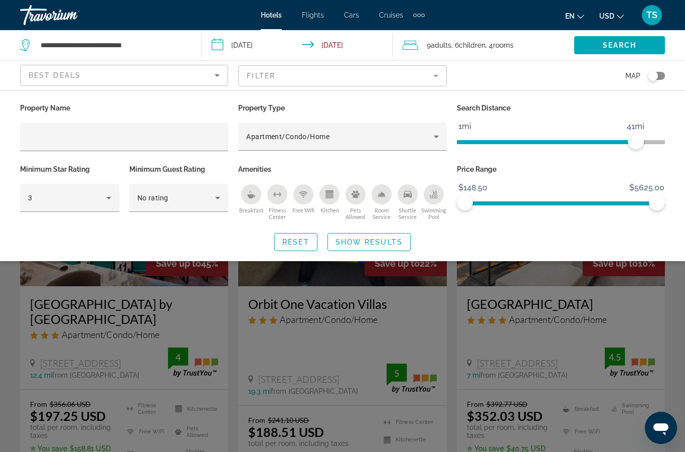
click at [283, 41] on input "**********" at bounding box center [300, 46] width 196 height 33
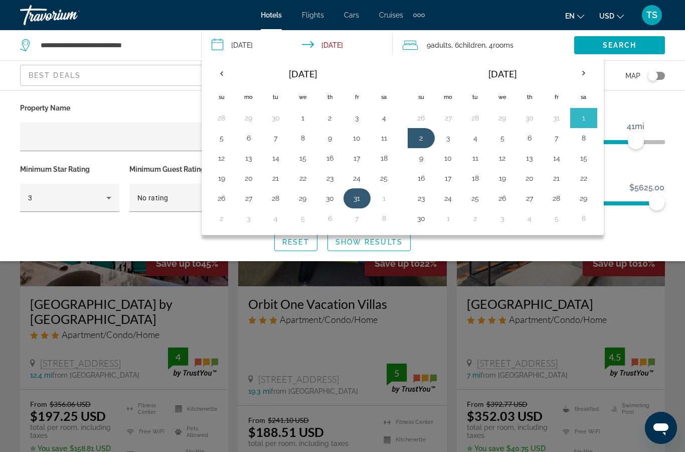
click at [361, 192] on button "31" at bounding box center [357, 198] width 16 height 14
click at [225, 223] on button "2" at bounding box center [222, 218] width 16 height 14
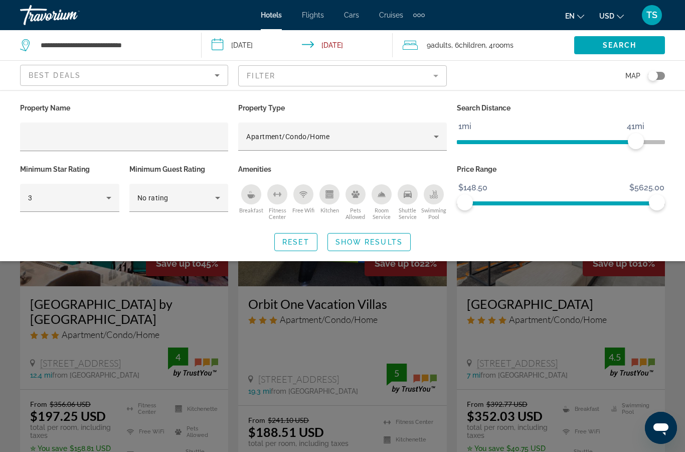
click at [342, 52] on input "**********" at bounding box center [300, 46] width 196 height 33
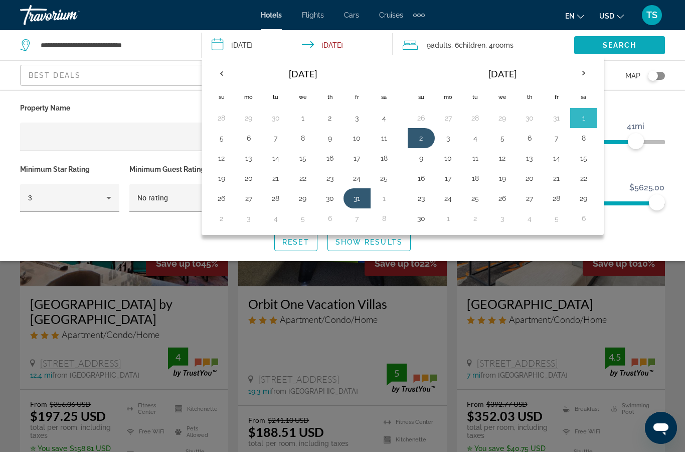
click at [631, 47] on span "Search" at bounding box center [620, 45] width 34 height 8
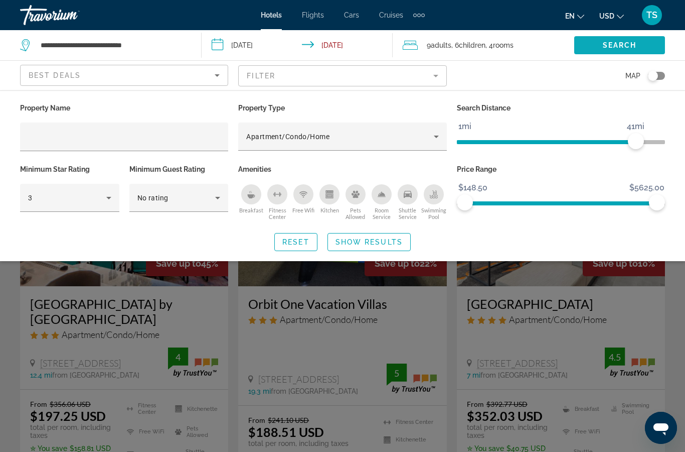
click at [638, 47] on span "Search widget" at bounding box center [620, 45] width 91 height 24
click at [391, 244] on span "Show Results" at bounding box center [369, 242] width 67 height 8
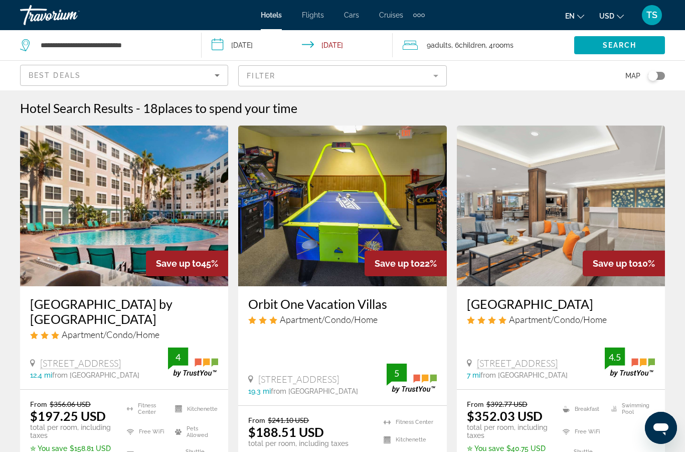
click at [369, 78] on mat-form-field "Filter" at bounding box center [342, 75] width 208 height 21
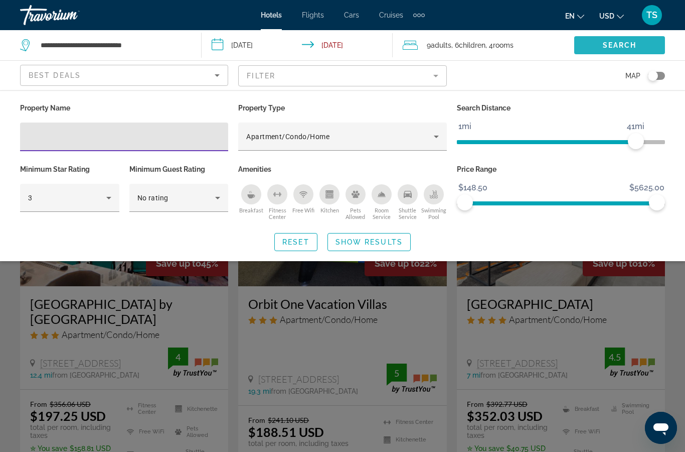
click at [627, 48] on span "Search" at bounding box center [620, 45] width 34 height 8
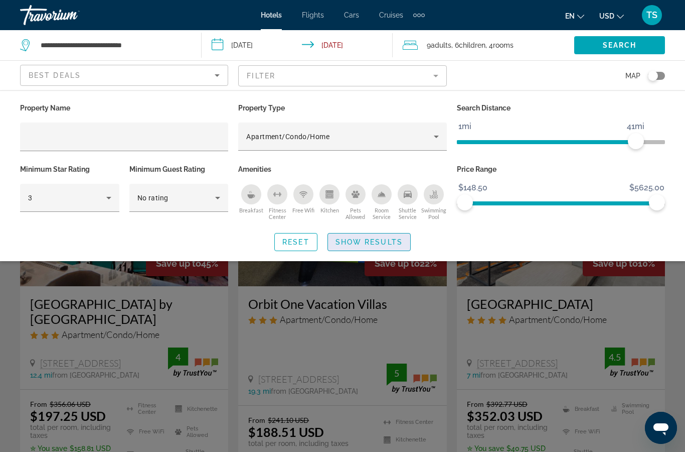
click at [383, 246] on span "Search widget" at bounding box center [369, 242] width 82 height 24
